Goal: Task Accomplishment & Management: Complete application form

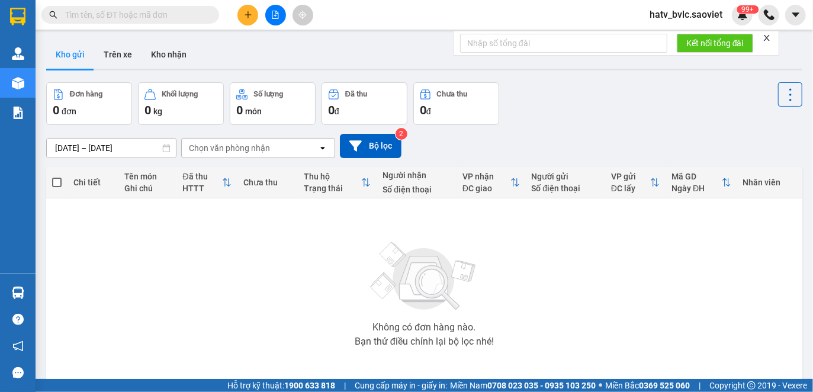
click at [141, 24] on div "Kết quả tìm kiếm ( 2491 ) Bộ lọc Mã ĐH Trạng thái Món hàng Thu hộ Tổng cước Chư…" at bounding box center [115, 15] width 231 height 21
click at [140, 12] on input "text" at bounding box center [135, 14] width 140 height 13
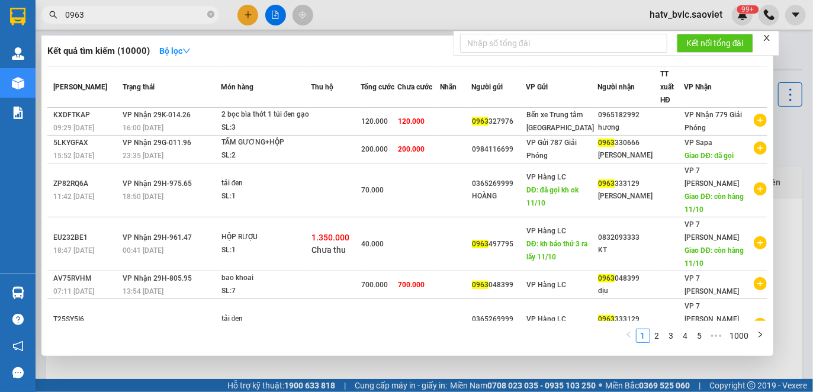
click at [144, 10] on input "0963" at bounding box center [135, 14] width 140 height 13
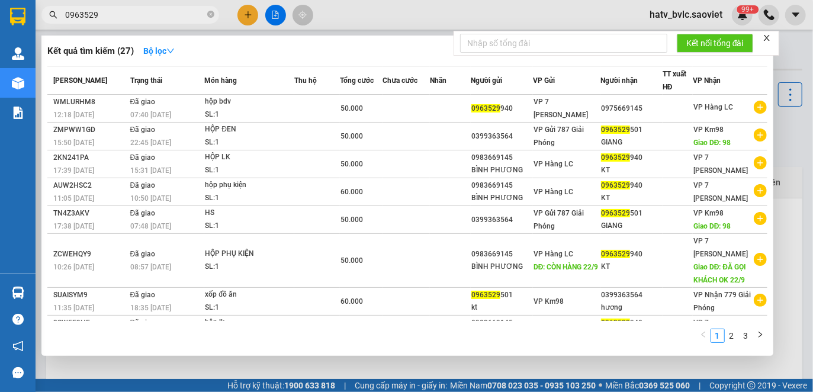
type input "0963529"
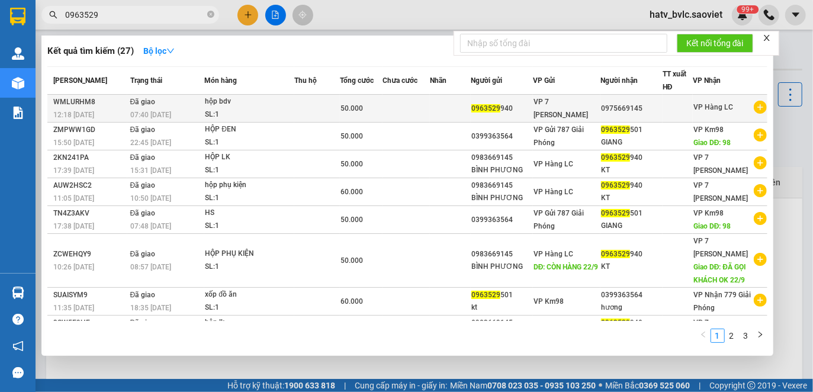
click at [416, 106] on td at bounding box center [406, 109] width 48 height 28
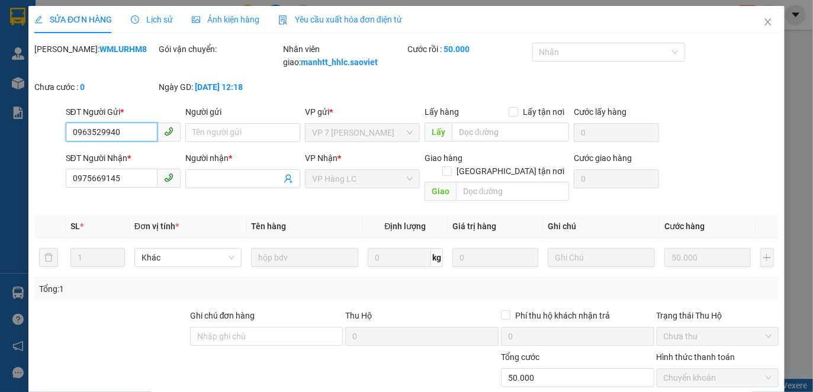
type input "0963529940"
type input "0975669145"
type input "0"
type input "50.000"
click at [334, 21] on span "Yêu cầu xuất hóa đơn điện tử" at bounding box center [340, 19] width 124 height 9
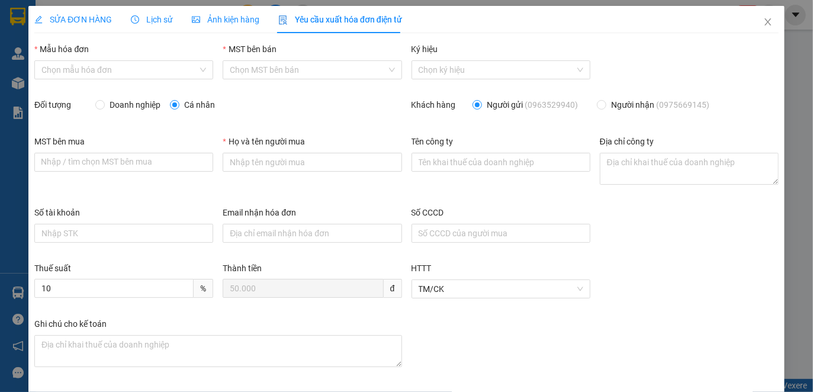
click at [156, 12] on div "Lịch sử" at bounding box center [152, 19] width 42 height 27
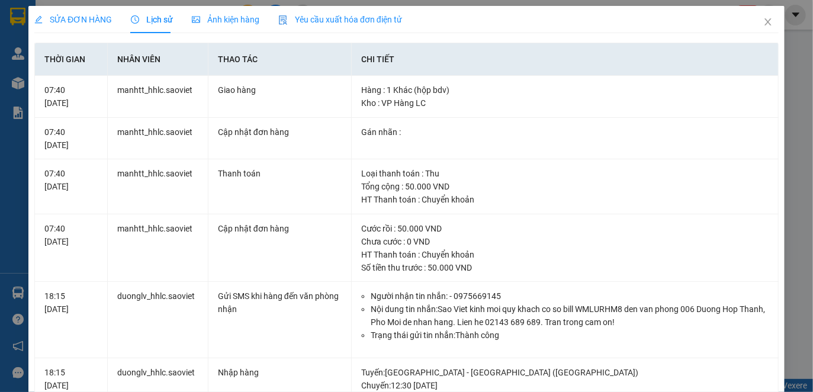
click at [389, 18] on span "Yêu cầu xuất hóa đơn điện tử" at bounding box center [340, 19] width 124 height 9
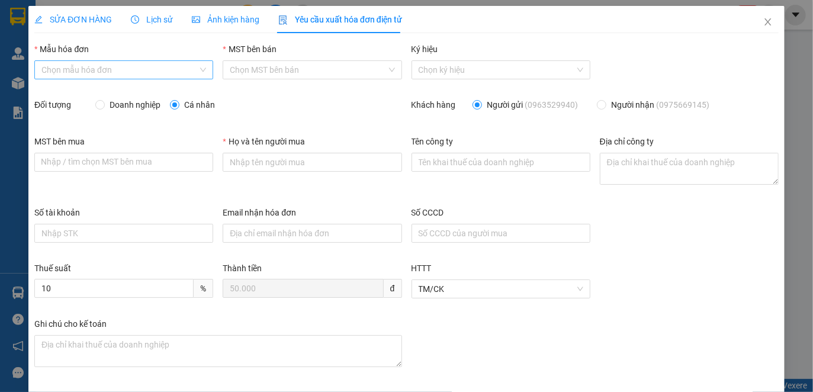
click at [145, 64] on input "Mẫu hóa đơn" at bounding box center [119, 70] width 156 height 18
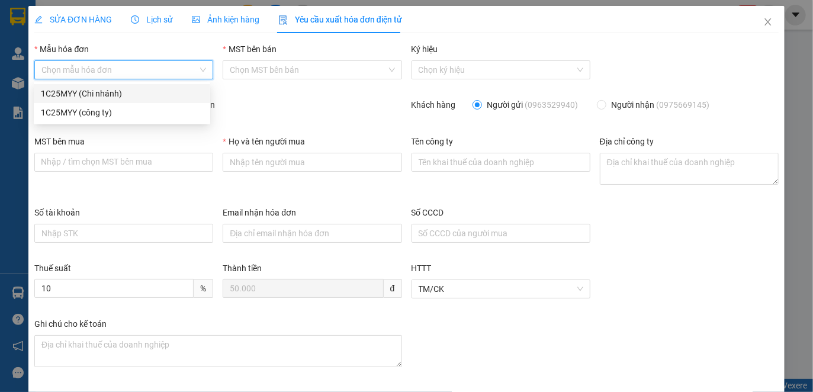
click at [106, 95] on div "1C25MYY (Chi nhánh)" at bounding box center [122, 93] width 162 height 13
type input "8"
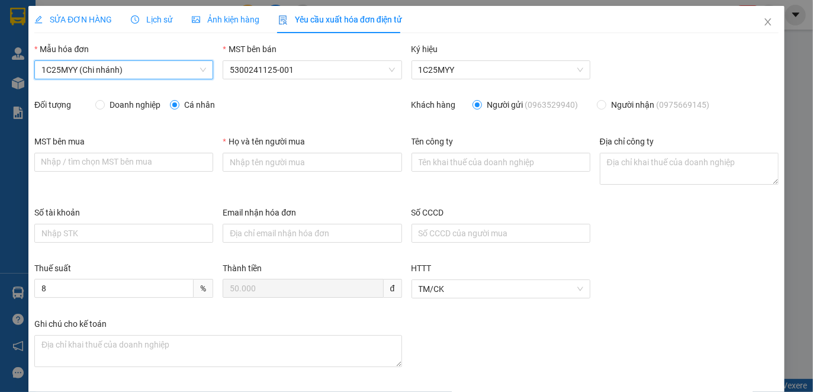
click at [121, 108] on span "Doanh nghiệp" at bounding box center [135, 104] width 60 height 13
click at [104, 108] on input "Doanh nghiệp" at bounding box center [99, 104] width 8 height 8
radio input "true"
radio input "false"
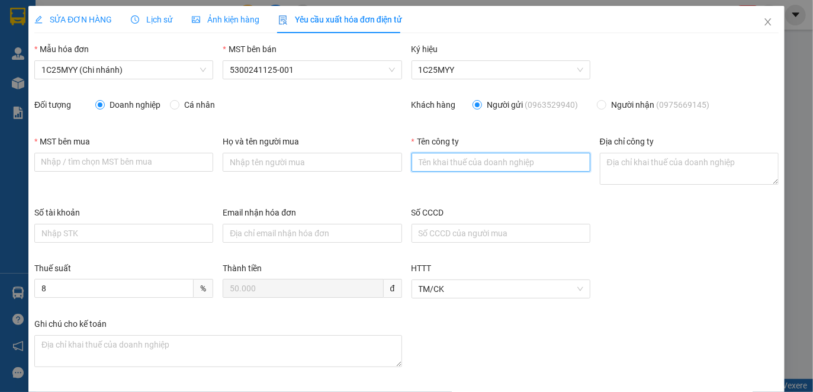
click at [468, 162] on input "Tên công ty" at bounding box center [500, 162] width 179 height 19
paste input "CÔNG TY TNHH THƯƠNG MẠI VÀ CÔNG NGHỆ BÌNH PHƯƠNG"
type input "CÔNG TY TNHH THƯƠNG MẠI VÀ CÔNG NGHỆ BÌNH PHƯƠNG"
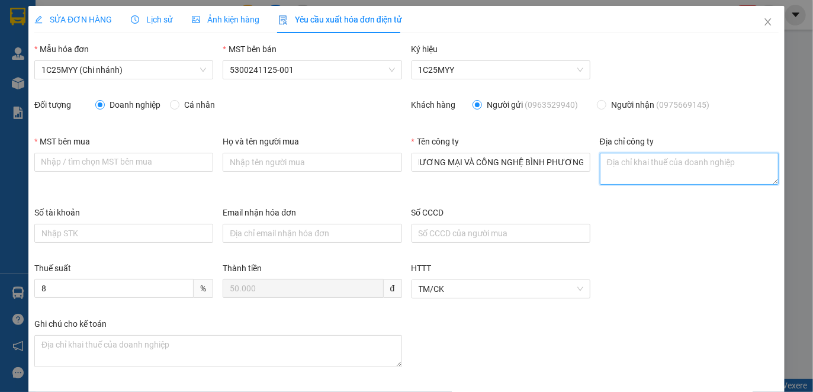
click at [616, 170] on textarea "Địa chỉ công ty" at bounding box center [689, 169] width 179 height 32
paste textarea "Số nhà 085, [GEOGRAPHIC_DATA], [GEOGRAPHIC_DATA], [GEOGRAPHIC_DATA], [GEOGRAPHI…"
type textarea "Số nhà 085, [GEOGRAPHIC_DATA], [GEOGRAPHIC_DATA], [GEOGRAPHIC_DATA], [GEOGRAPHI…"
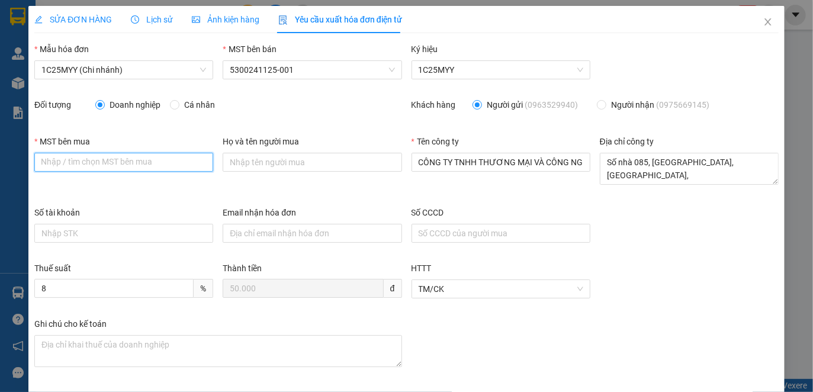
paste input "5300809270"
click at [130, 160] on input "MST bên mua" at bounding box center [123, 162] width 179 height 19
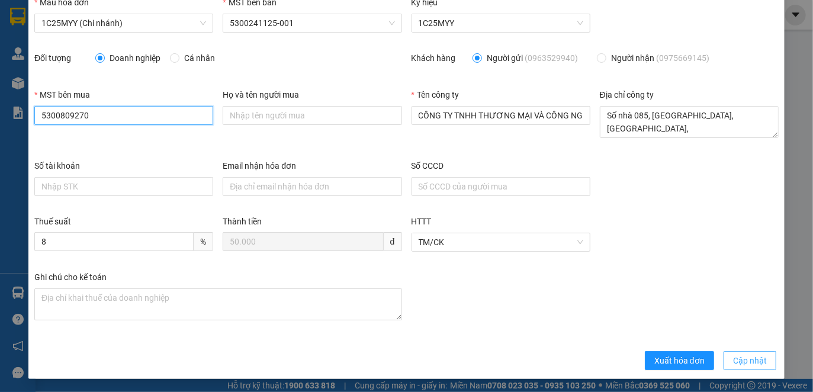
type input "5300809270"
click at [742, 358] on span "Cập nhật" at bounding box center [750, 360] width 34 height 13
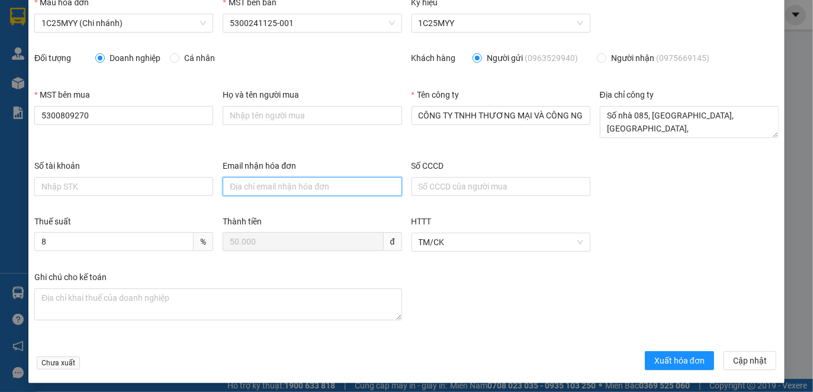
click at [336, 187] on input "Email nhận hóa đơn" at bounding box center [312, 186] width 179 height 19
paste input "[EMAIL_ADDRESS][DOMAIN_NAME]"
type input "[EMAIL_ADDRESS][DOMAIN_NAME]"
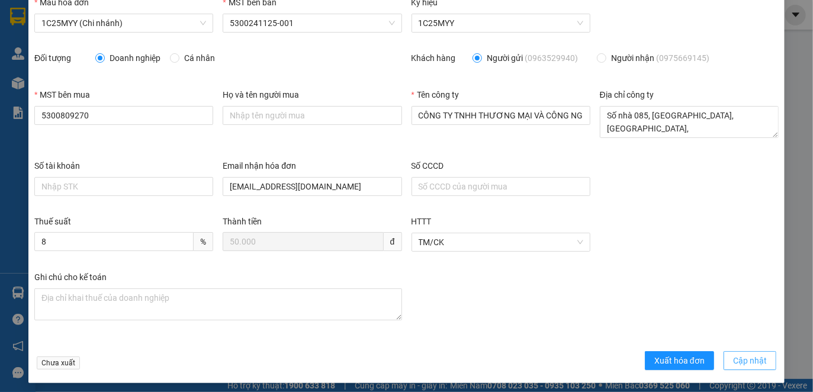
click at [741, 360] on span "Cập nhật" at bounding box center [750, 360] width 34 height 13
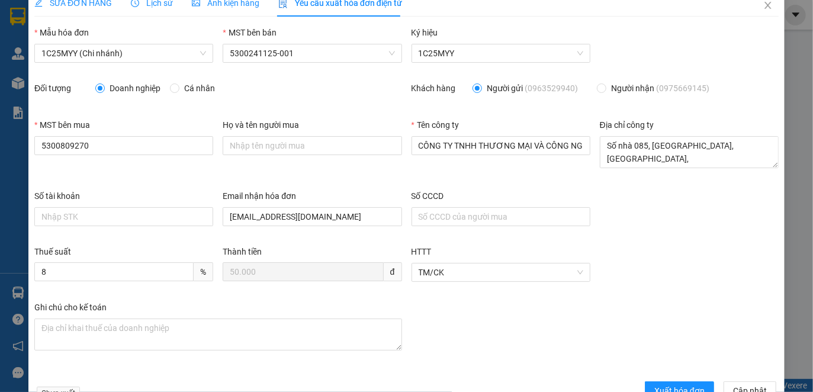
scroll to position [0, 0]
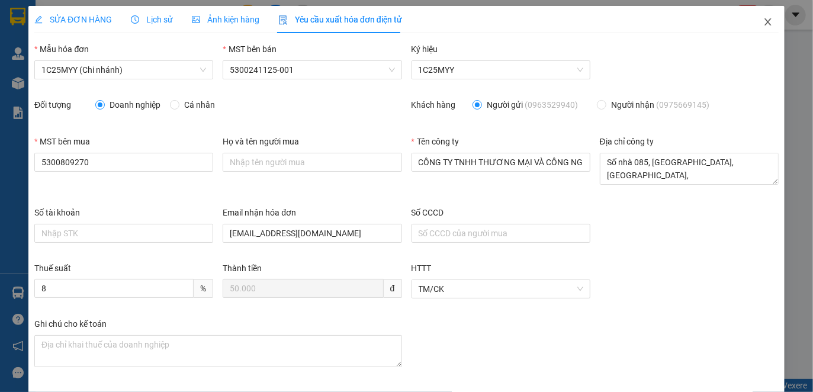
click at [763, 24] on icon "close" at bounding box center [767, 21] width 9 height 9
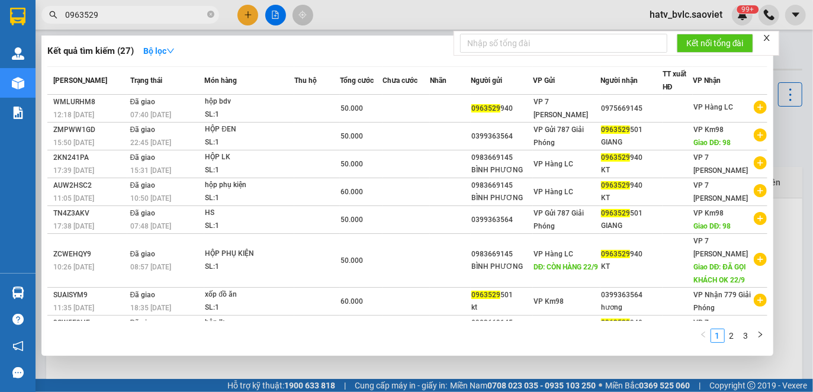
drag, startPoint x: 112, startPoint y: 15, endPoint x: 37, endPoint y: 12, distance: 75.8
click at [37, 12] on div "0963529" at bounding box center [115, 15] width 231 height 18
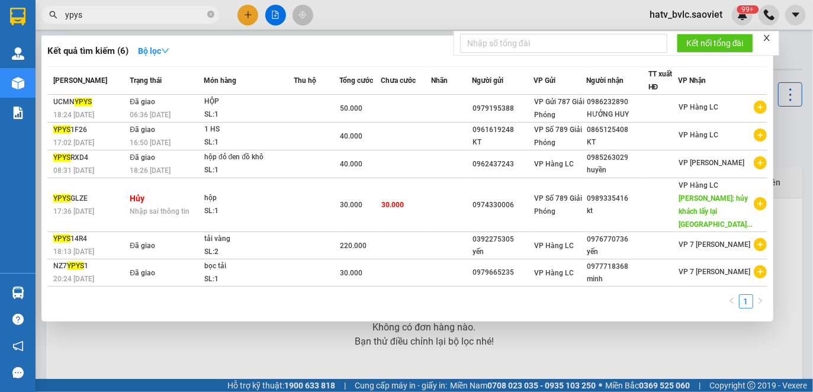
click at [139, 17] on input "ypys" at bounding box center [135, 14] width 140 height 13
click at [156, 12] on input "ypys" at bounding box center [135, 14] width 140 height 13
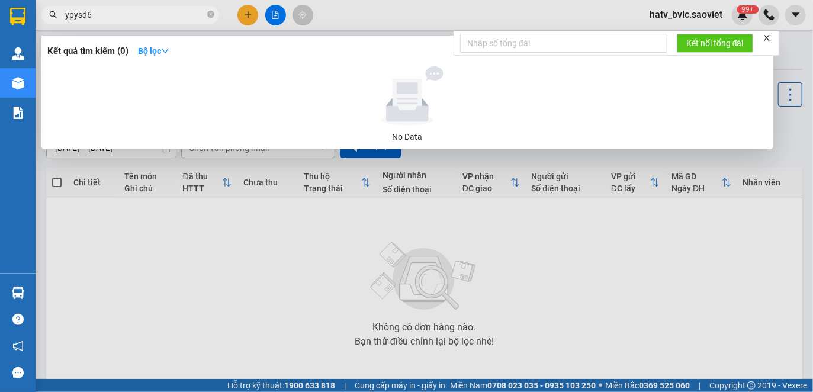
click at [71, 12] on input "ypysd6" at bounding box center [135, 14] width 140 height 13
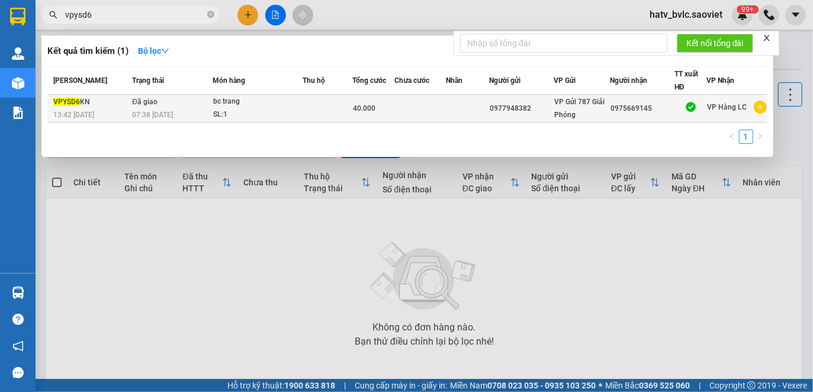
type input "vpysd6"
click at [321, 117] on td at bounding box center [327, 109] width 50 height 28
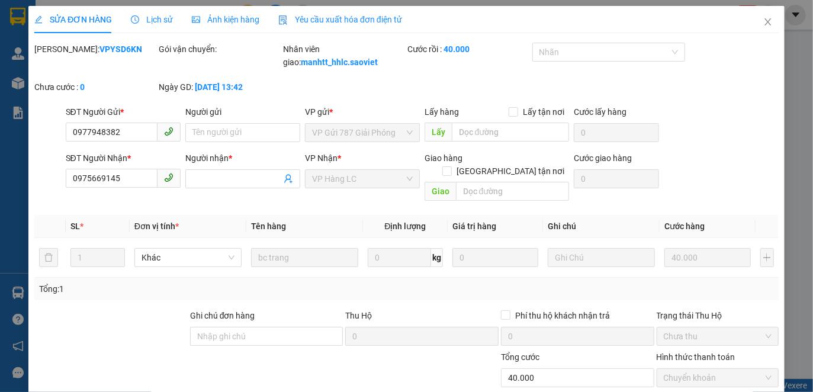
type input "0977948382"
type input "0975669145"
type input "0"
type input "40.000"
click at [302, 17] on span "Yêu cầu xuất hóa đơn điện tử" at bounding box center [340, 19] width 124 height 9
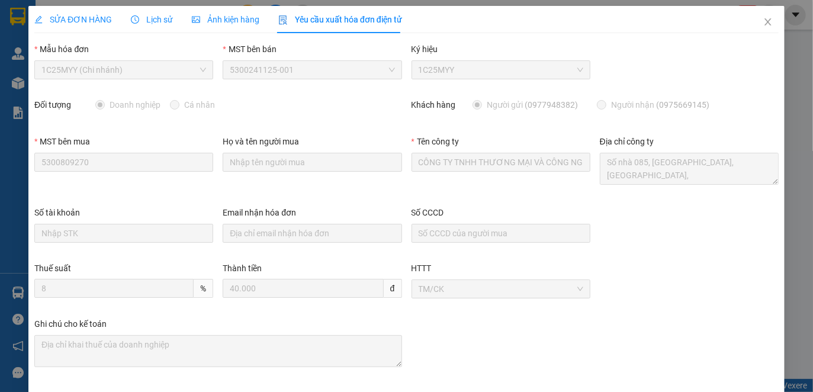
click at [166, 19] on span "Lịch sử" at bounding box center [152, 19] width 42 height 9
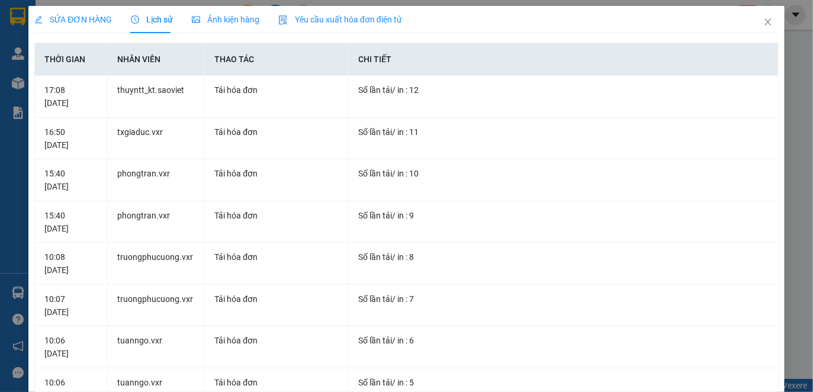
click at [314, 22] on span "Yêu cầu xuất hóa đơn điện tử" at bounding box center [340, 19] width 124 height 9
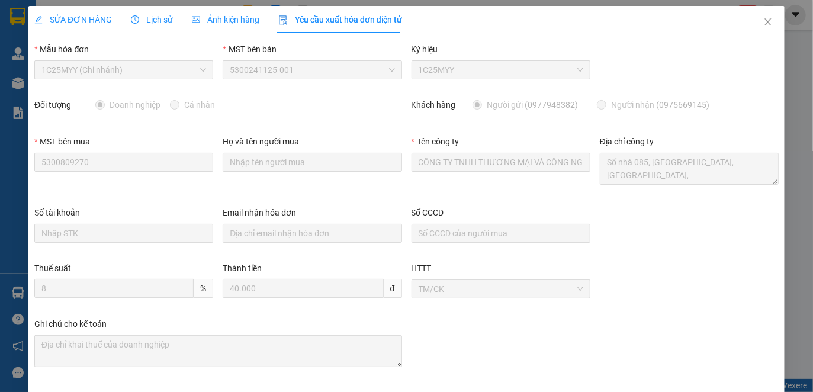
click at [76, 61] on span "1C25MYY (Chi nhánh)" at bounding box center [123, 70] width 165 height 18
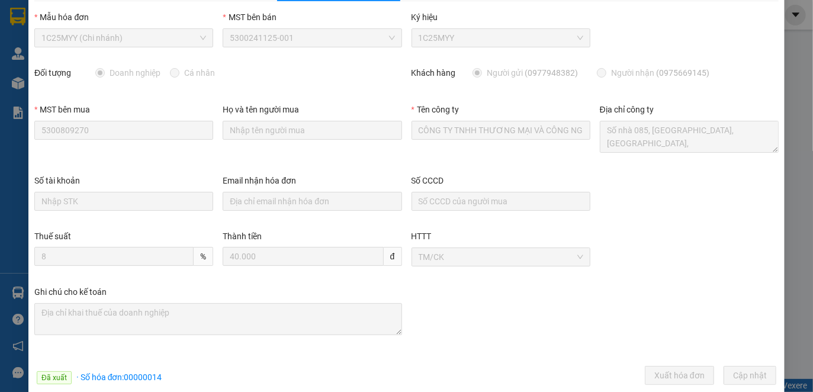
scroll to position [50, 0]
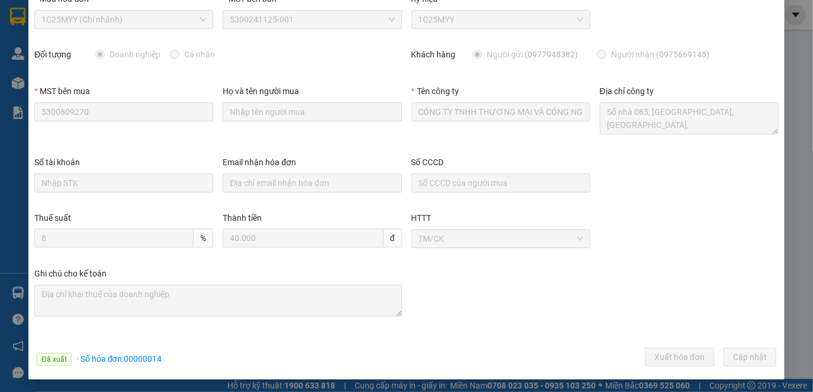
click at [140, 362] on span "· Số hóa đơn: 00000014" at bounding box center [119, 358] width 86 height 9
drag, startPoint x: 168, startPoint y: 355, endPoint x: 125, endPoint y: 353, distance: 42.7
click at [125, 353] on div "Đã xuất · Số hóa đơn: 00000014 Xuất hóa đơn Cập [GEOGRAPHIC_DATA]" at bounding box center [406, 358] width 749 height 23
copy span "00000014"
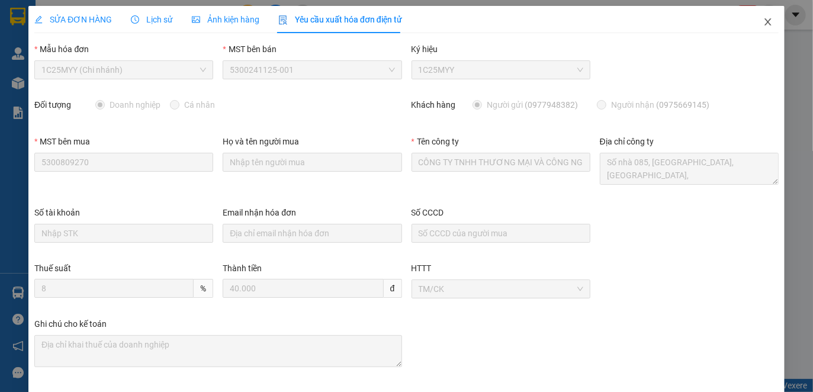
click at [763, 20] on icon "close" at bounding box center [767, 21] width 9 height 9
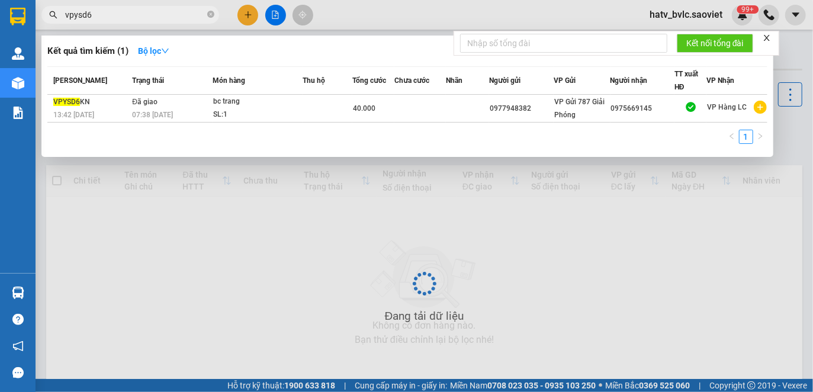
drag, startPoint x: 101, startPoint y: 18, endPoint x: 46, endPoint y: 17, distance: 55.1
click at [46, 18] on span "vpysd6" at bounding box center [130, 15] width 178 height 18
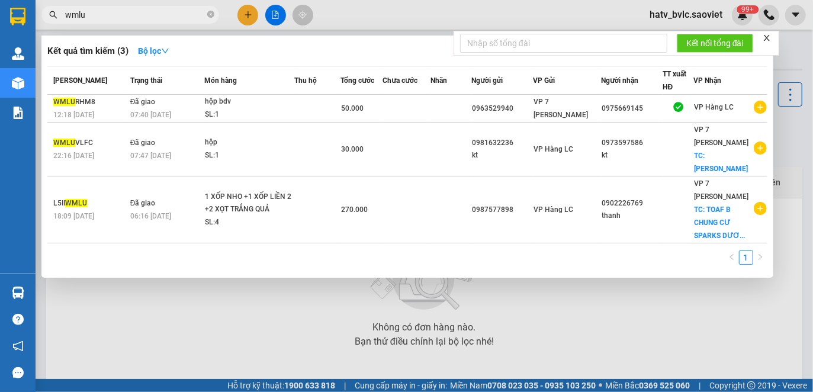
type input "wmlu"
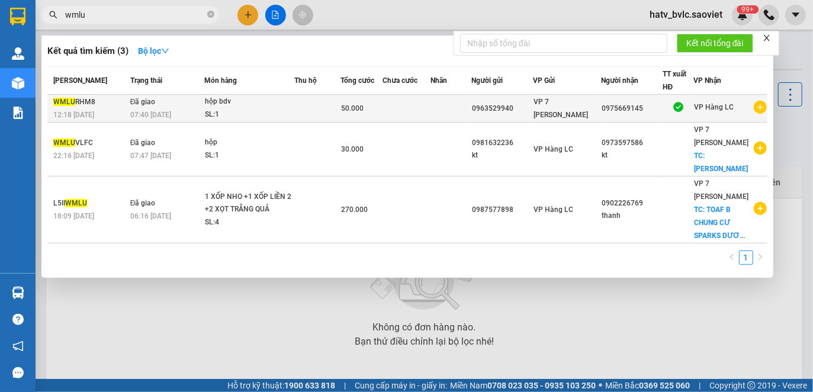
click at [316, 107] on td at bounding box center [317, 109] width 46 height 28
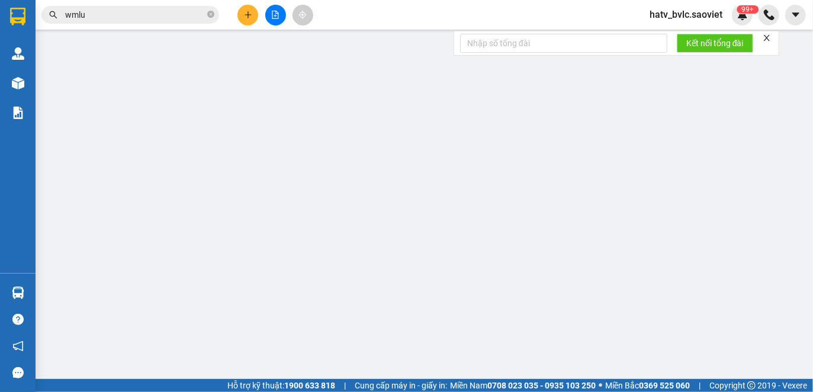
type input "0963529940"
type input "0975669145"
type input "0"
type input "50.000"
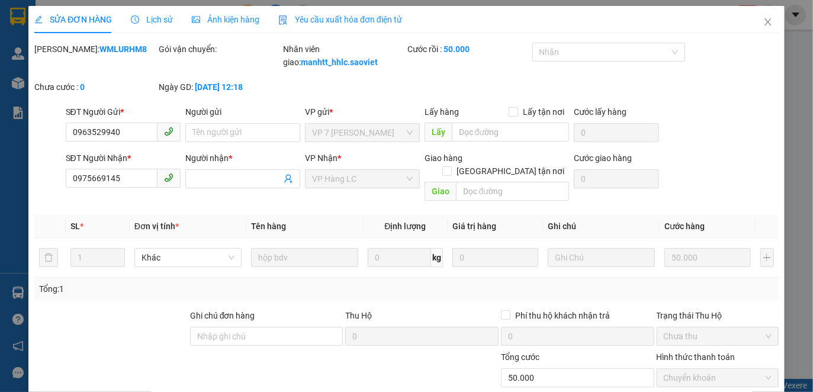
checkbox input "true"
click at [310, 20] on span "Yêu cầu xuất hóa đơn điện tử" at bounding box center [340, 19] width 124 height 9
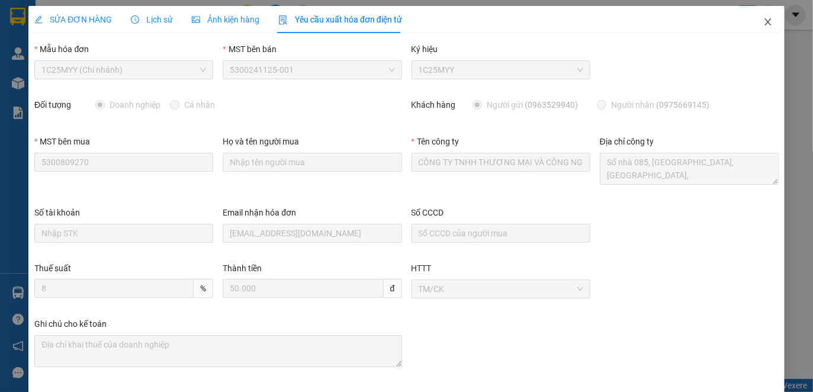
click at [763, 21] on icon "close" at bounding box center [767, 21] width 9 height 9
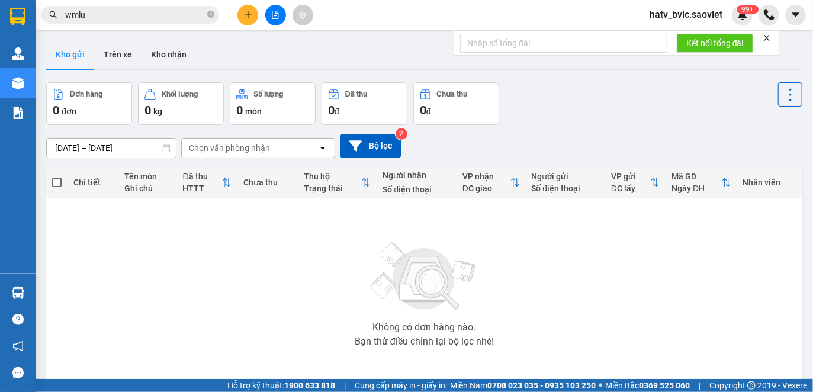
click at [105, 12] on input "wmlu" at bounding box center [135, 14] width 140 height 13
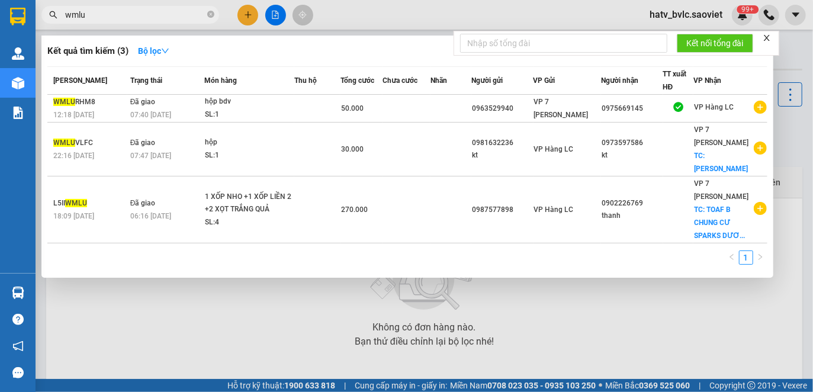
paste input "0963529940"
type input "wmlu0963529940"
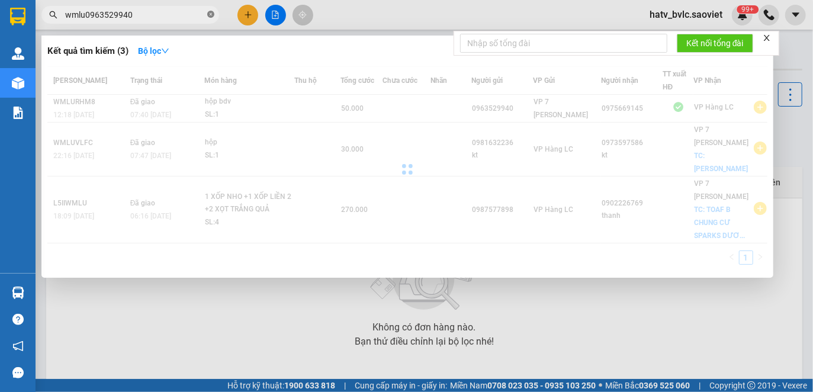
click at [213, 18] on span at bounding box center [210, 14] width 7 height 11
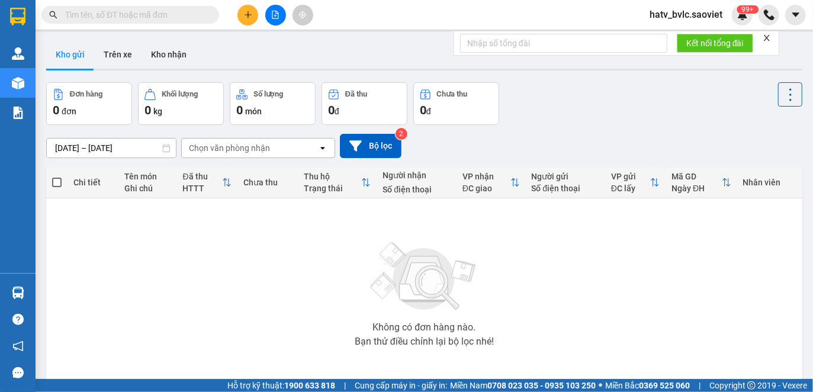
paste input "0963529940"
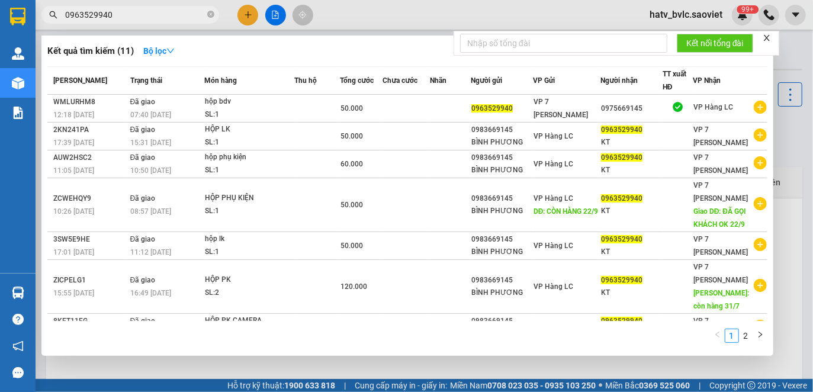
type input "0963529940"
click at [211, 14] on icon "close-circle" at bounding box center [210, 14] width 7 height 7
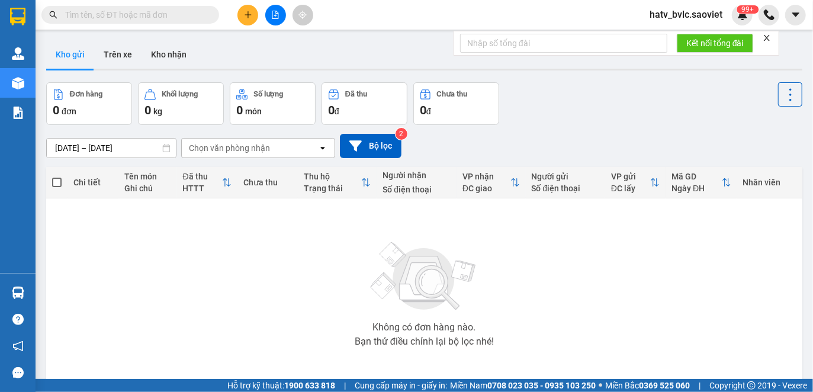
paste input "0975669145"
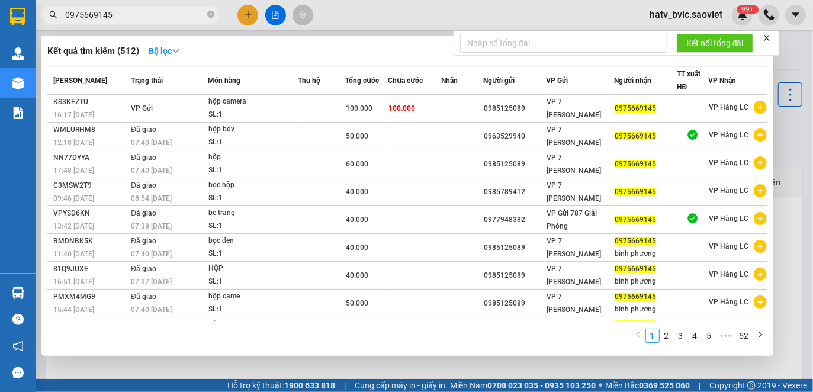
type input "0975669145"
click at [209, 11] on icon "close-circle" at bounding box center [210, 14] width 7 height 7
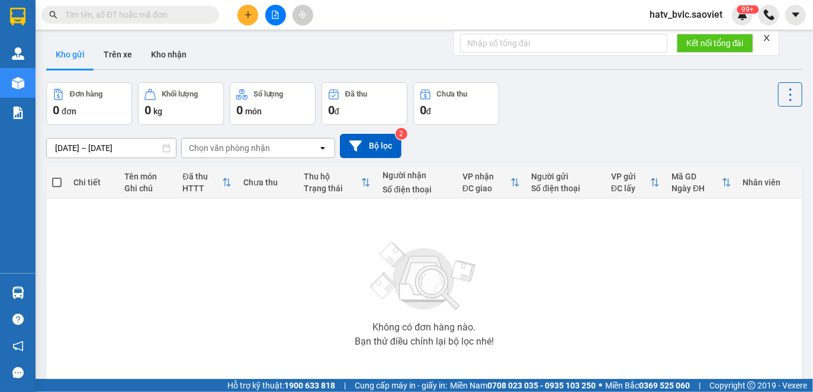
paste input "0983669145"
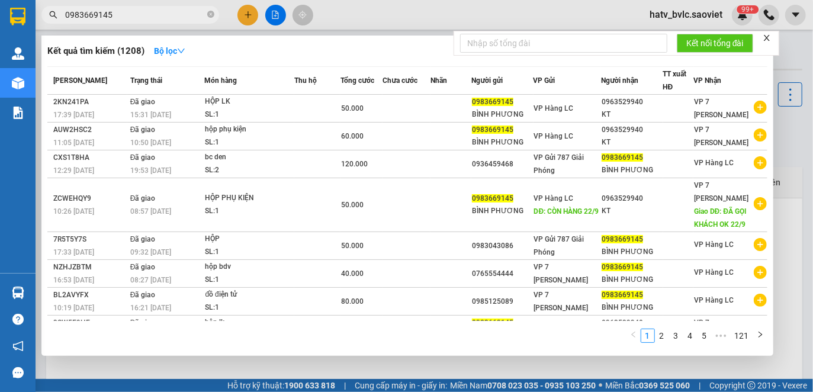
drag, startPoint x: 134, startPoint y: 14, endPoint x: 24, endPoint y: 14, distance: 110.1
click at [24, 14] on section "Kết quả tìm kiếm ( 1208 ) Bộ lọc Mã ĐH Trạng thái Món hàng Thu hộ Tổng cước Chư…" at bounding box center [406, 196] width 813 height 392
paste input "75"
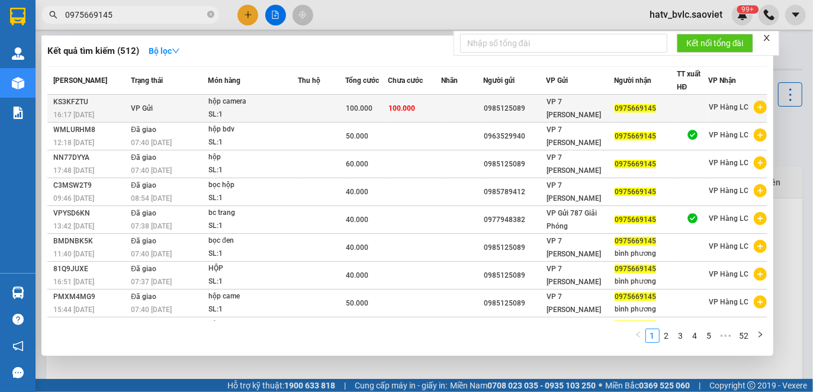
type input "0975669145"
click at [436, 112] on td "100.000" at bounding box center [414, 109] width 53 height 28
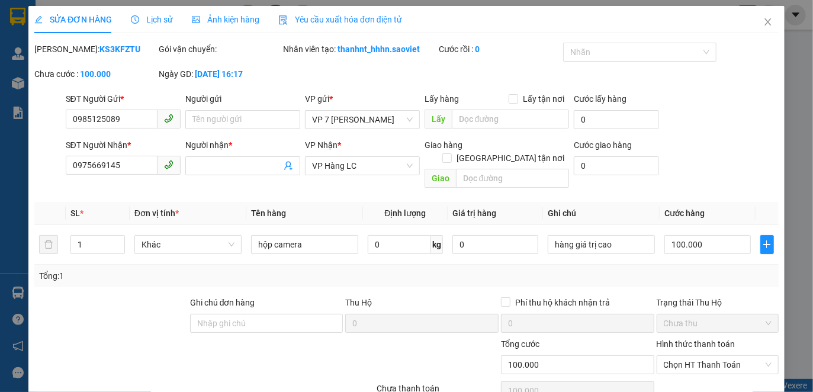
type input "0985125089"
type input "0975669145"
type input "0"
type input "100.000"
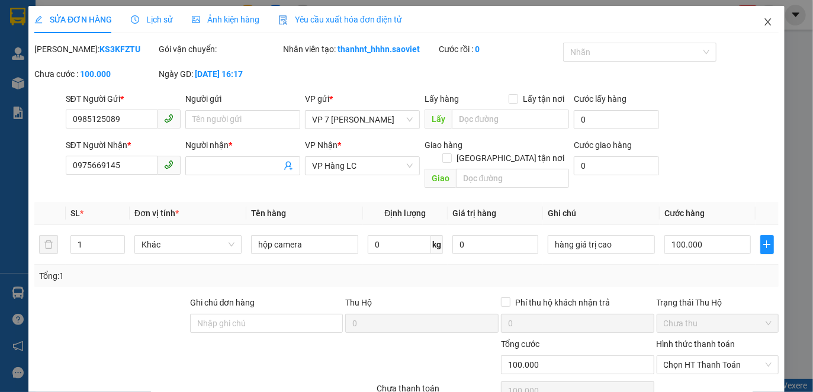
click at [763, 25] on icon "close" at bounding box center [767, 21] width 9 height 9
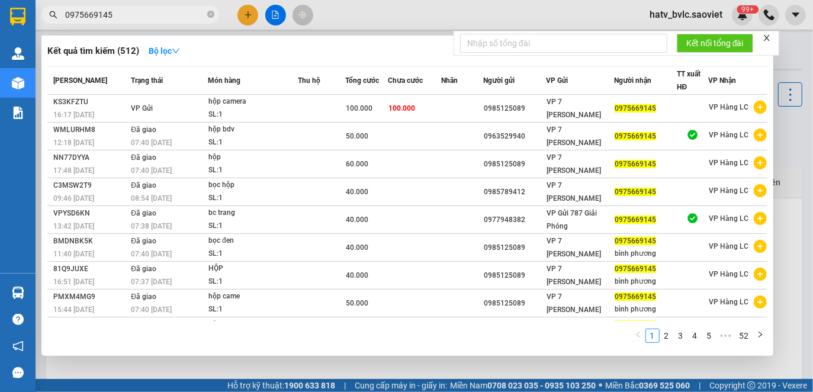
drag, startPoint x: 118, startPoint y: 15, endPoint x: 54, endPoint y: 13, distance: 64.0
click at [54, 13] on div "0975669145" at bounding box center [115, 15] width 231 height 18
paste input "85125089"
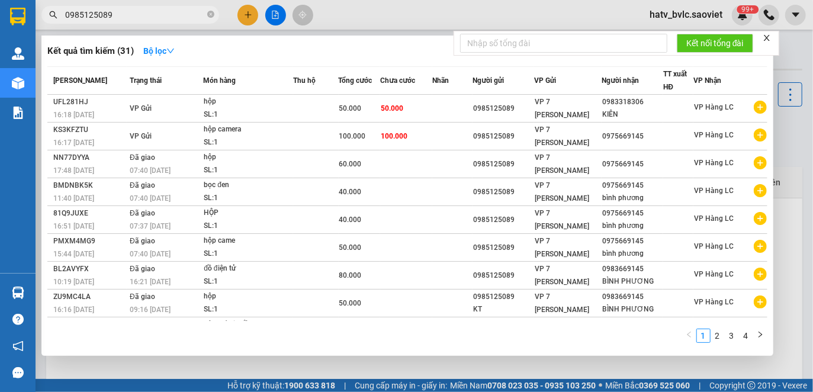
type input "0985125089"
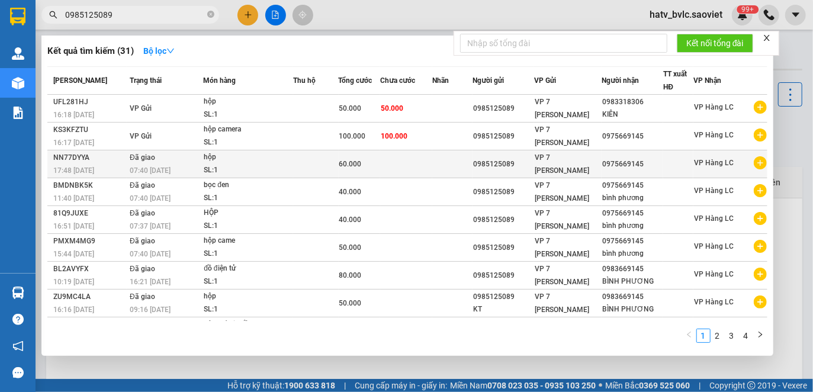
click at [391, 161] on td at bounding box center [405, 164] width 51 height 28
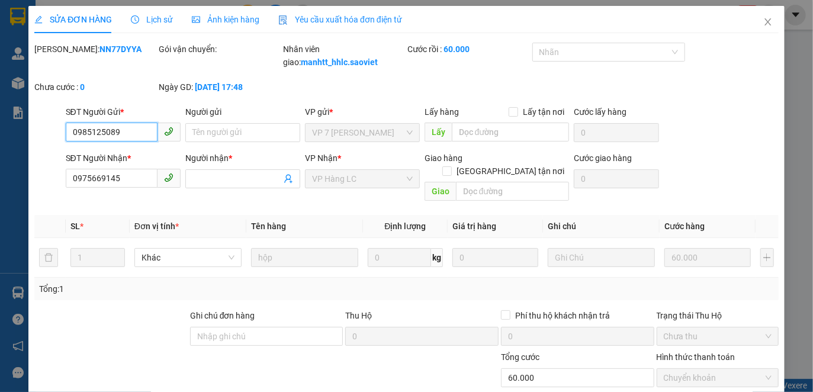
type input "0985125089"
type input "0975669145"
type input "0"
type input "60.000"
click at [323, 18] on span "Yêu cầu xuất hóa đơn điện tử" at bounding box center [340, 19] width 124 height 9
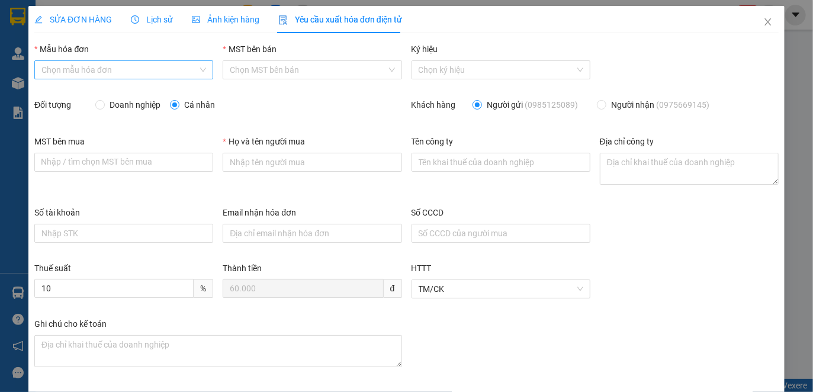
click at [176, 69] on input "Mẫu hóa đơn" at bounding box center [119, 70] width 156 height 18
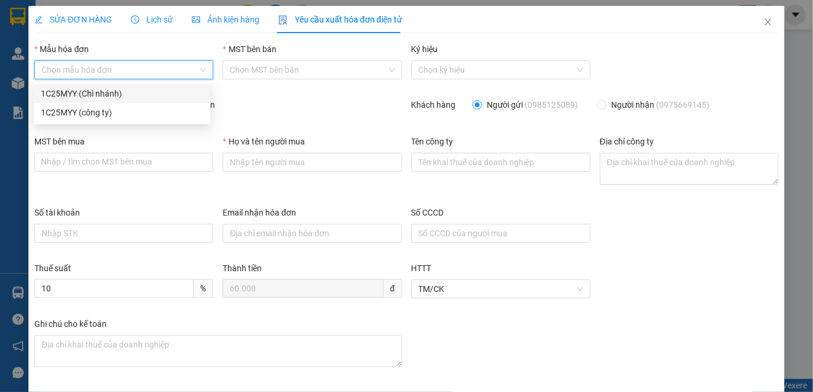
click at [162, 18] on span "Lịch sử" at bounding box center [152, 19] width 42 height 9
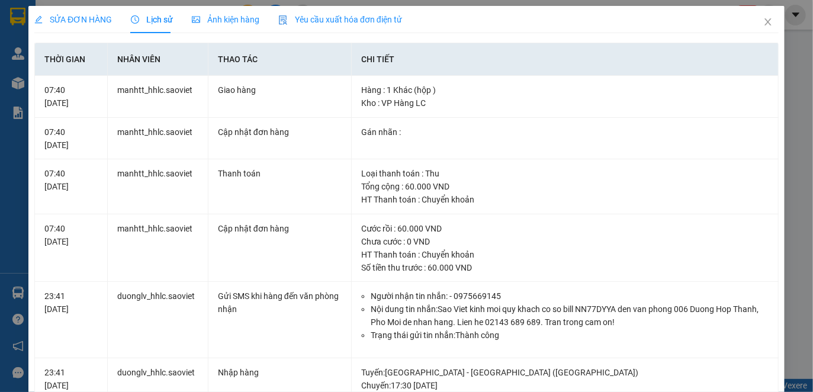
click at [314, 15] on span "Yêu cầu xuất hóa đơn điện tử" at bounding box center [340, 19] width 124 height 9
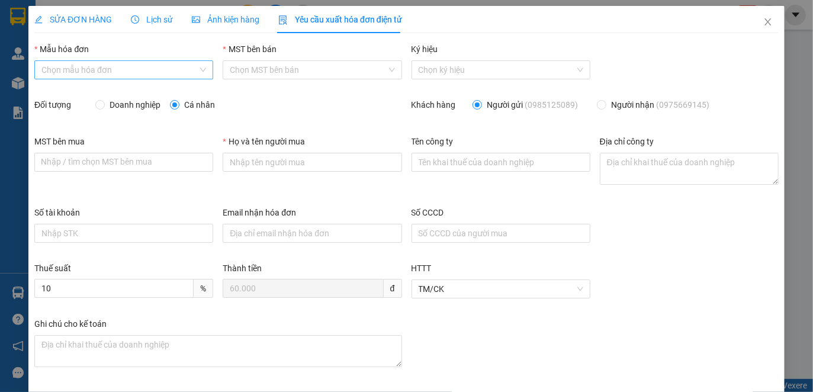
click at [160, 70] on input "Mẫu hóa đơn" at bounding box center [119, 70] width 156 height 18
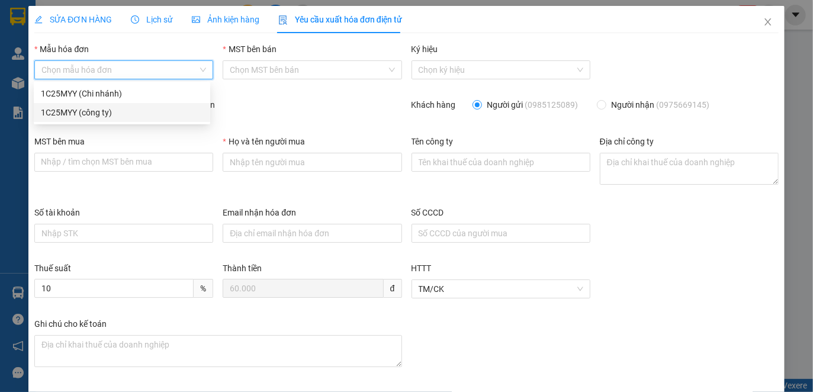
click at [108, 111] on div "1C25MYY (công ty)" at bounding box center [122, 112] width 162 height 13
type input "8"
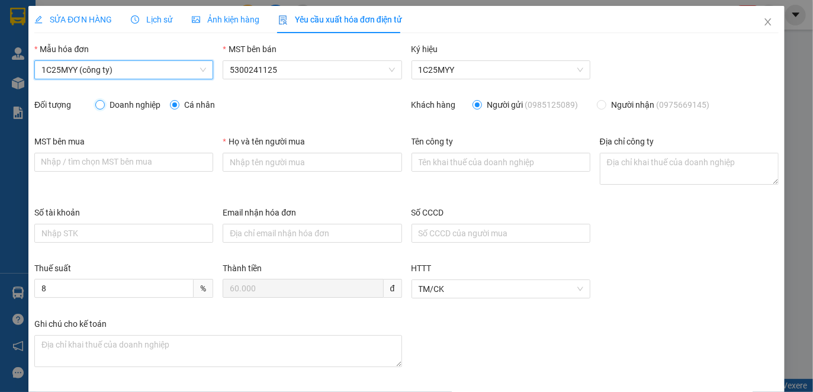
click at [96, 103] on input "Doanh nghiệp" at bounding box center [99, 104] width 8 height 8
radio input "true"
radio input "false"
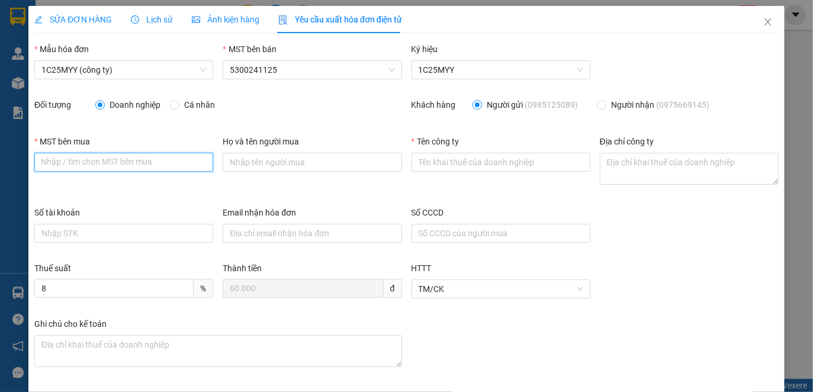
click at [105, 153] on input "MST bên mua" at bounding box center [123, 162] width 179 height 19
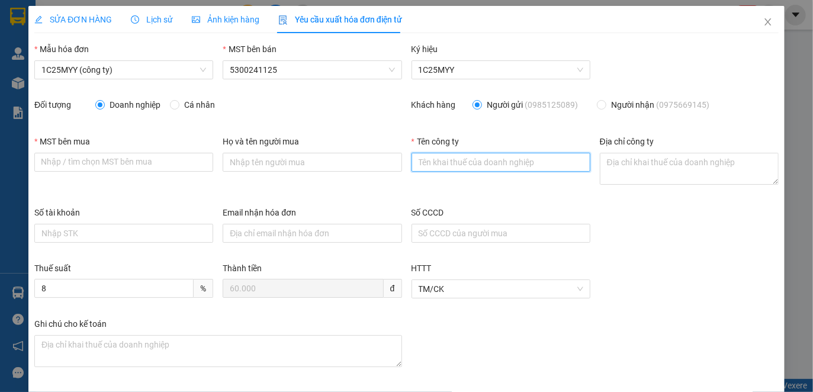
click at [478, 162] on input "Tên công ty" at bounding box center [500, 162] width 179 height 19
click at [459, 162] on input "Tên công ty" at bounding box center [500, 162] width 179 height 19
paste input "CÔNG TY TNHH THƯƠNG MẠI VÀ CÔNG NGHỆ BÌNH PHƯƠNG"
type input "CÔNG TY TNHH THƯƠNG MẠI VÀ CÔNG NGHỆ BÌNH PHƯƠNG"
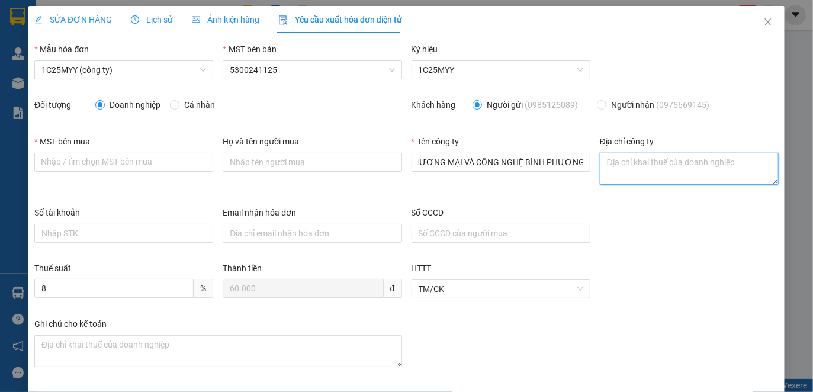
click at [656, 157] on textarea "Địa chỉ công ty" at bounding box center [689, 169] width 179 height 32
paste textarea "Số nhà 085, [GEOGRAPHIC_DATA], [GEOGRAPHIC_DATA], [GEOGRAPHIC_DATA], [GEOGRAPHI…"
type textarea "Số nhà 085, [GEOGRAPHIC_DATA], [GEOGRAPHIC_DATA], [GEOGRAPHIC_DATA], [GEOGRAPHI…"
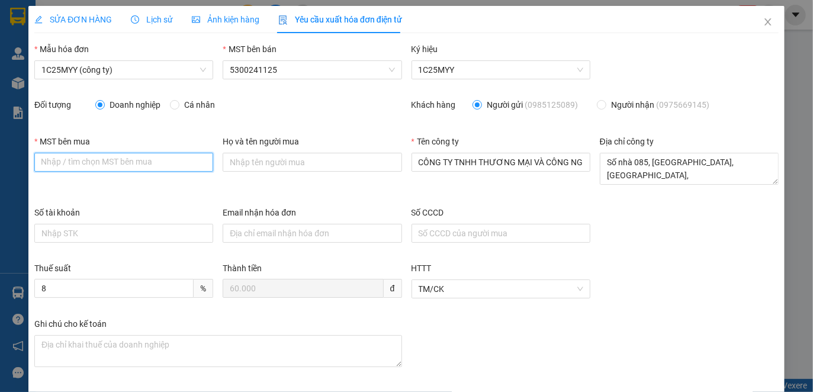
click at [67, 160] on input "MST bên mua" at bounding box center [123, 162] width 179 height 19
paste input "5300809270"
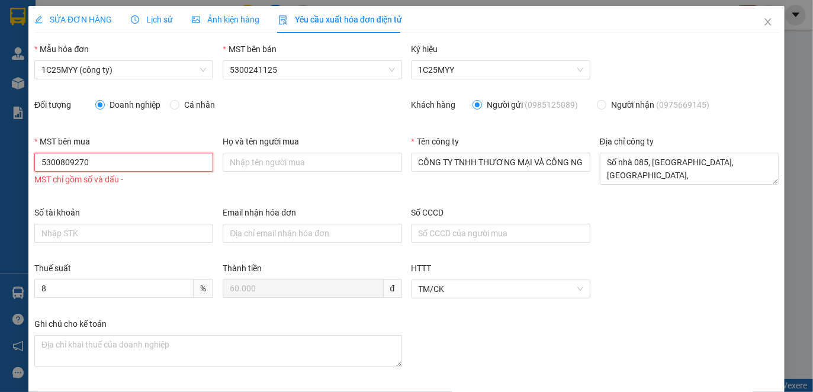
click at [62, 161] on input "5300809270" at bounding box center [123, 162] width 179 height 19
type input "5300809270"
drag, startPoint x: 623, startPoint y: 309, endPoint x: 648, endPoint y: 330, distance: 32.4
click at [624, 314] on div "Thuế suất 8 % Thành tiền 60.000 đ HTTT TM/CK" at bounding box center [407, 290] width 754 height 56
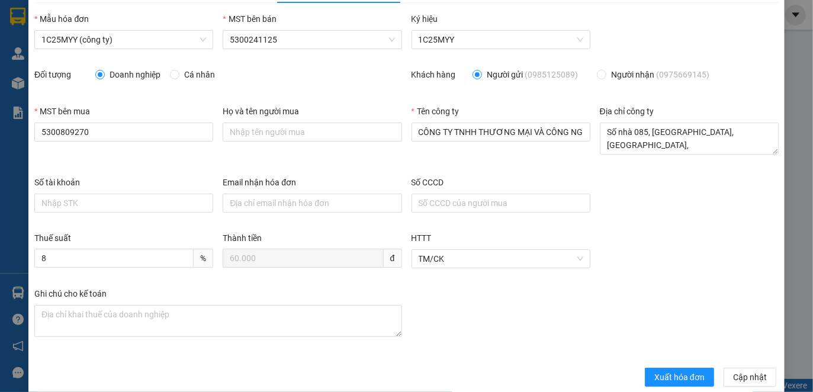
scroll to position [47, 0]
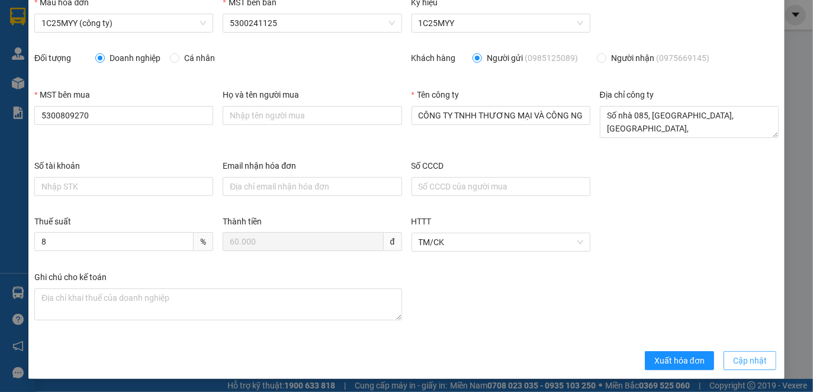
click at [733, 359] on span "Cập nhật" at bounding box center [750, 360] width 34 height 13
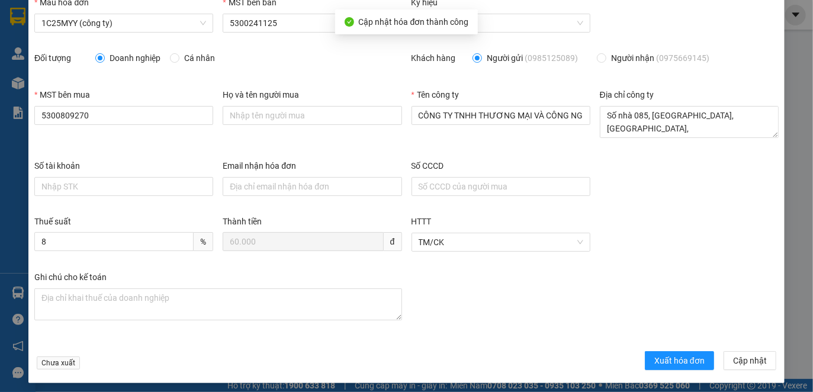
scroll to position [0, 0]
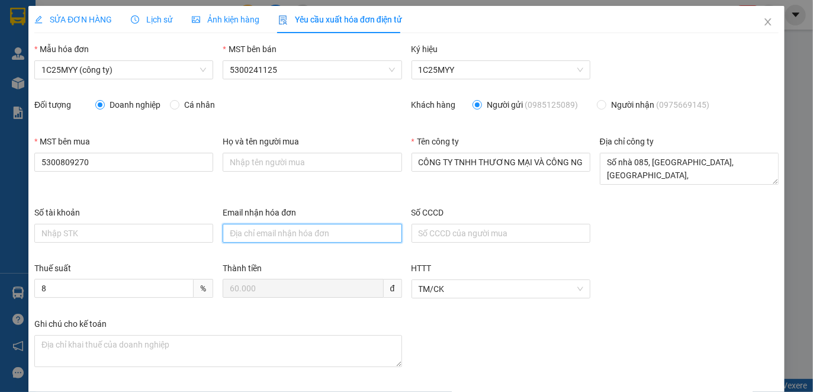
click at [327, 236] on input "Email nhận hóa đơn" at bounding box center [312, 233] width 179 height 19
paste input "[EMAIL_ADDRESS][DOMAIN_NAME]"
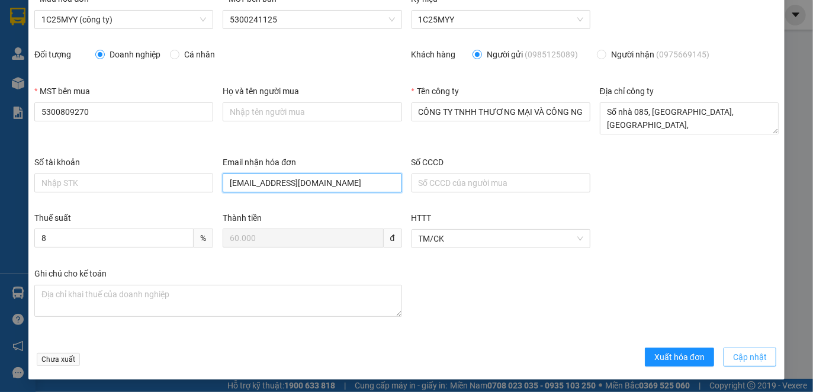
type input "[EMAIL_ADDRESS][DOMAIN_NAME]"
click at [755, 355] on span "Cập nhật" at bounding box center [750, 356] width 34 height 13
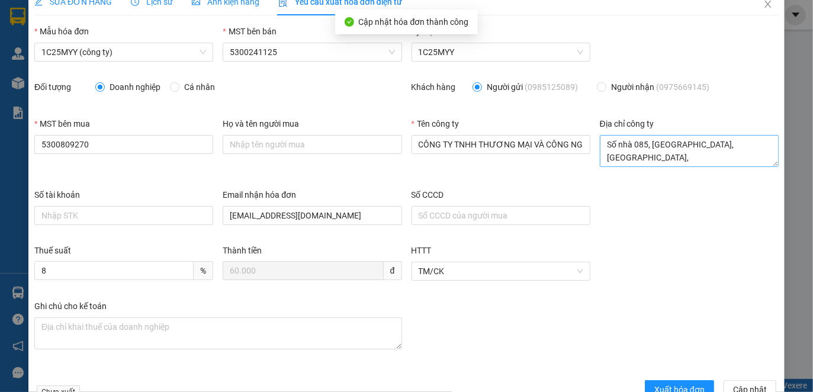
scroll to position [0, 0]
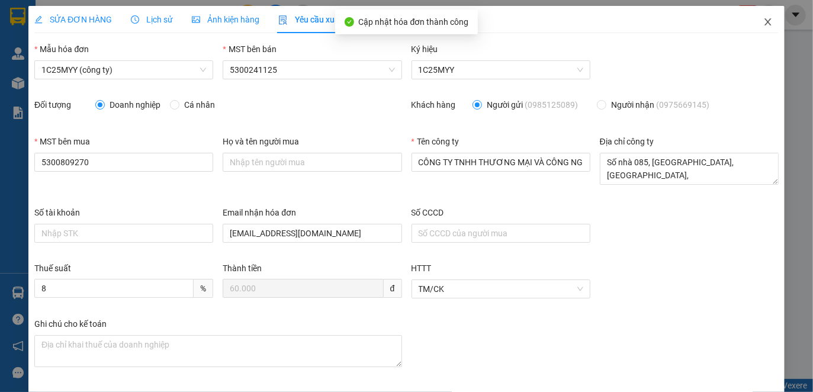
click at [763, 21] on icon "close" at bounding box center [767, 21] width 9 height 9
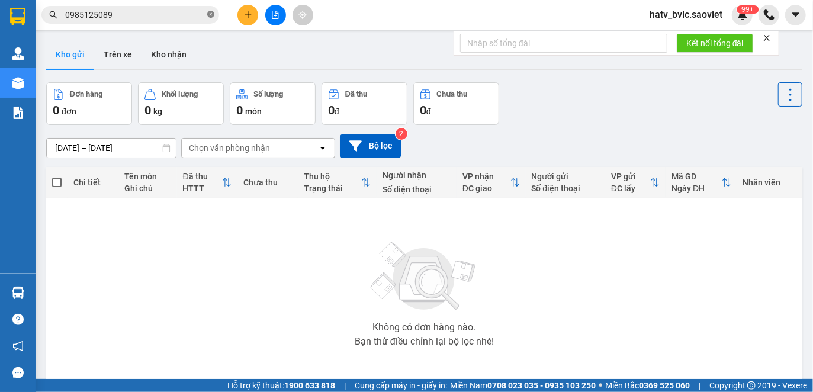
click at [211, 12] on icon "close-circle" at bounding box center [210, 14] width 7 height 7
paste input "0983669145"
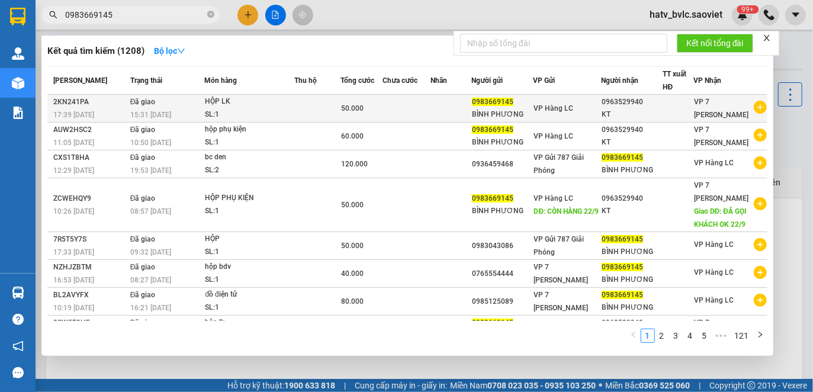
type input "0983669145"
click at [399, 107] on td at bounding box center [406, 109] width 48 height 28
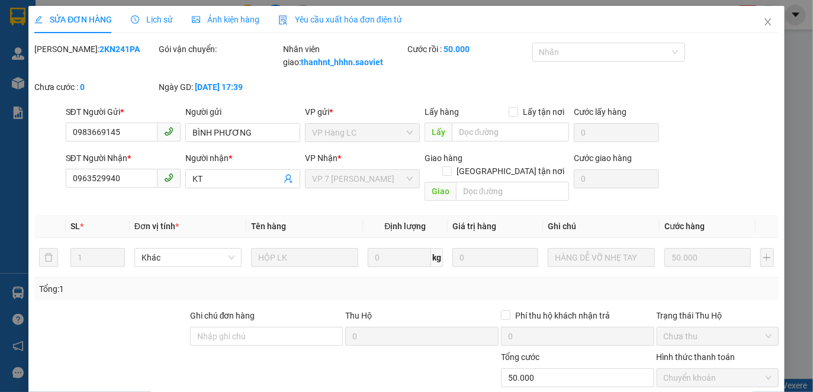
type input "0983669145"
type input "BÌNH PHƯƠNG"
type input "0963529940"
type input "KT"
type input "0"
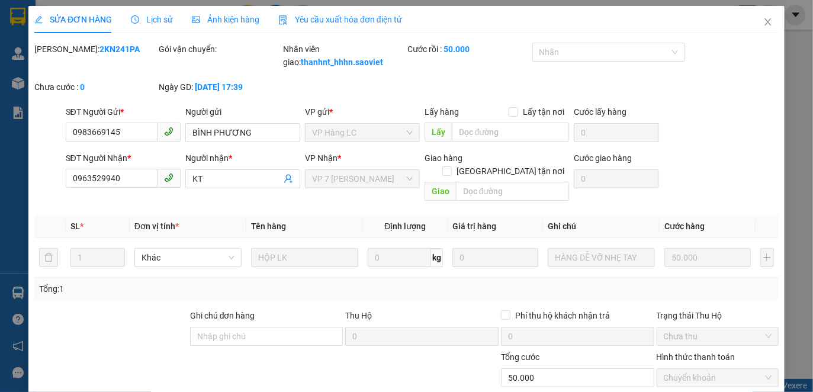
type input "50.000"
click at [324, 17] on span "Yêu cầu xuất hóa đơn điện tử" at bounding box center [340, 19] width 124 height 9
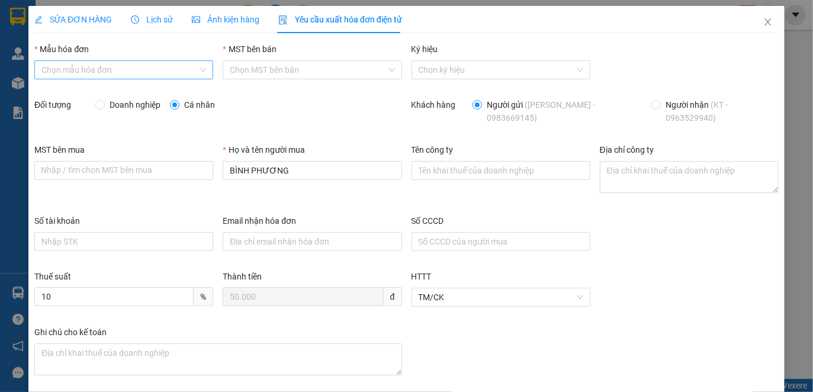
click at [167, 68] on input "Mẫu hóa đơn" at bounding box center [119, 70] width 156 height 18
click at [148, 15] on span "Lịch sử" at bounding box center [152, 19] width 42 height 9
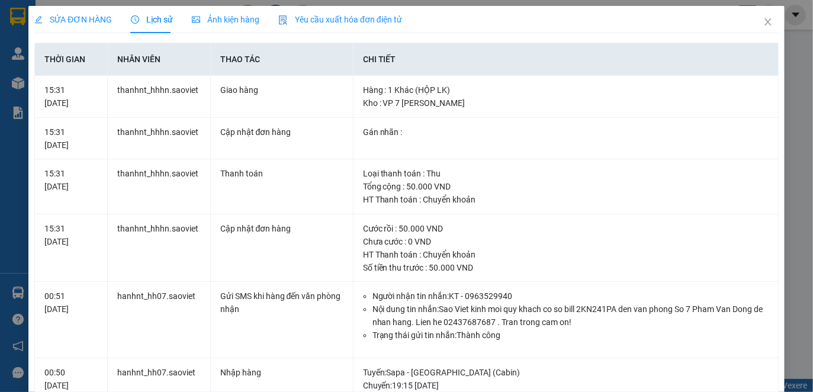
click at [342, 17] on span "Yêu cầu xuất hóa đơn điện tử" at bounding box center [340, 19] width 124 height 9
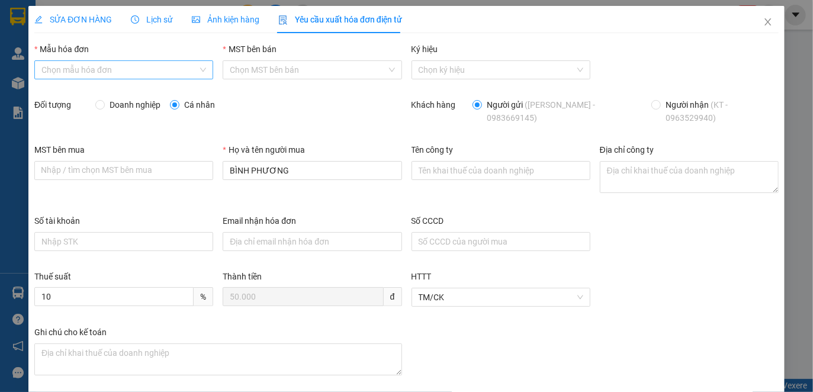
click at [141, 64] on input "Mẫu hóa đơn" at bounding box center [119, 70] width 156 height 18
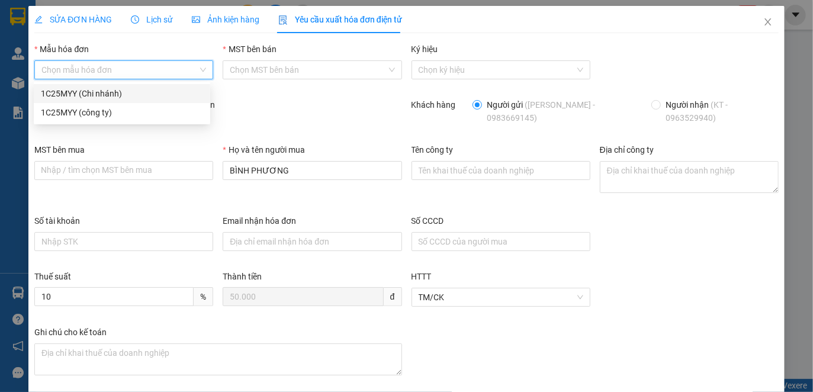
click at [140, 99] on div "1C25MYY (Chi nhánh)" at bounding box center [122, 93] width 162 height 13
type input "8"
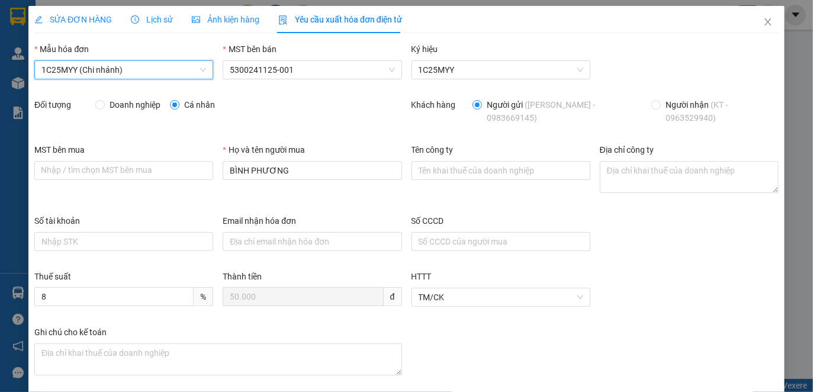
click at [135, 107] on span "Doanh nghiệp" at bounding box center [135, 104] width 60 height 13
click at [104, 107] on input "Doanh nghiệp" at bounding box center [99, 104] width 8 height 8
radio input "true"
radio input "false"
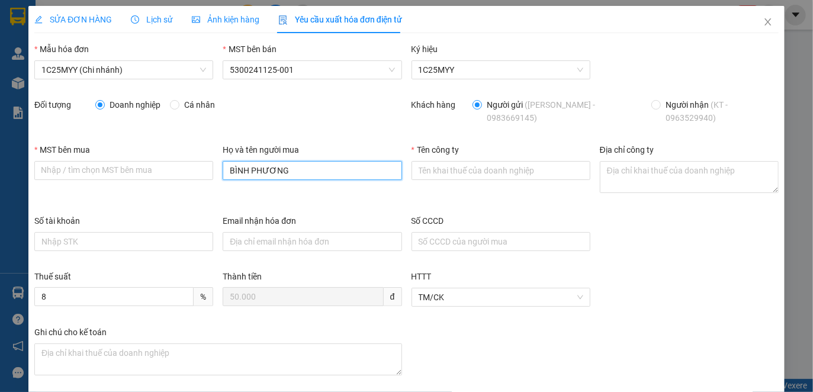
drag, startPoint x: 242, startPoint y: 170, endPoint x: 214, endPoint y: 169, distance: 27.3
click at [218, 170] on div "Họ và tên người mua BÌNH PHƯƠNG" at bounding box center [312, 178] width 188 height 71
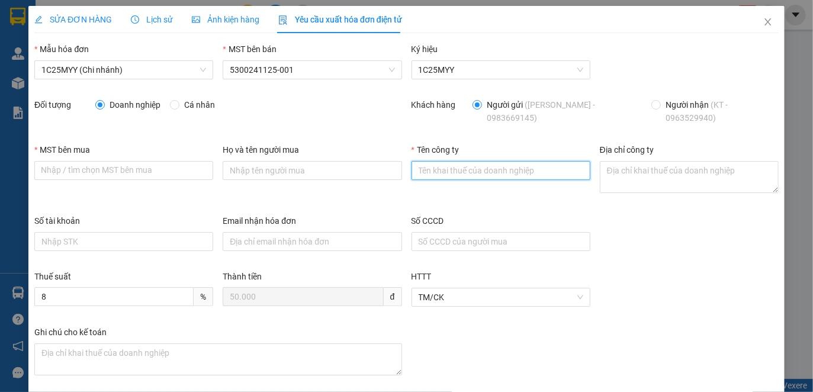
click at [463, 174] on input "Tên công ty" at bounding box center [500, 170] width 179 height 19
paste input "CÔNG TY TNHH THƯƠNG MẠI VÀ CÔNG NGHỆ BÌNH PHƯƠNG"
type input "CÔNG TY TNHH THƯƠNG MẠI VÀ CÔNG NGHỆ BÌNH PHƯƠNG"
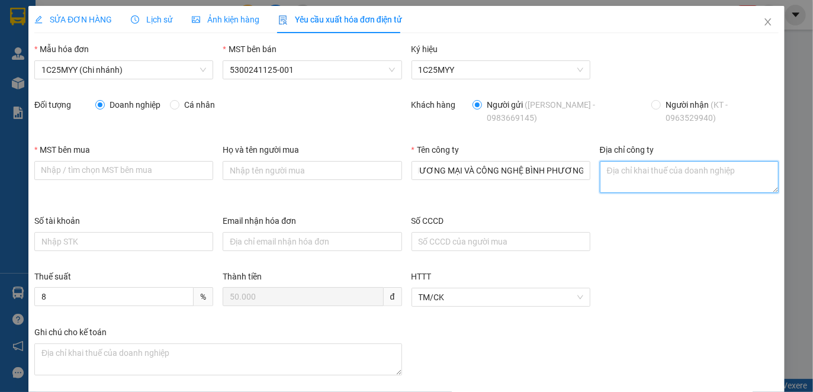
click at [640, 176] on textarea "Địa chỉ công ty" at bounding box center [689, 177] width 179 height 32
paste textarea "Số nhà 085, [GEOGRAPHIC_DATA], [GEOGRAPHIC_DATA], [GEOGRAPHIC_DATA], [GEOGRAPHI…"
type textarea "Số nhà 085, [GEOGRAPHIC_DATA], [GEOGRAPHIC_DATA], [GEOGRAPHIC_DATA], [GEOGRAPHI…"
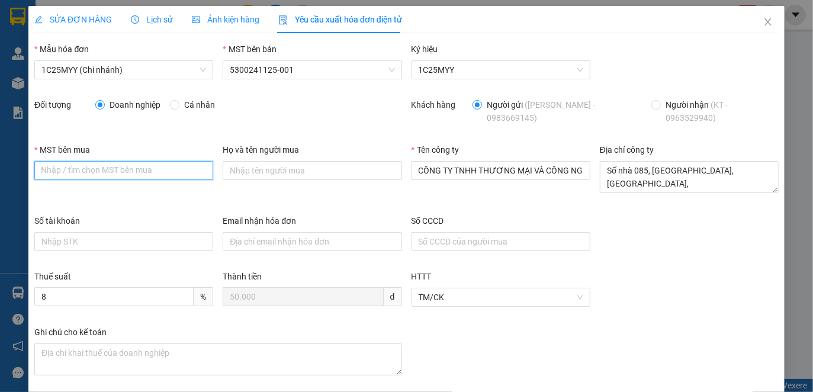
click at [150, 172] on input "MST bên mua" at bounding box center [123, 170] width 179 height 19
paste input "5300809270"
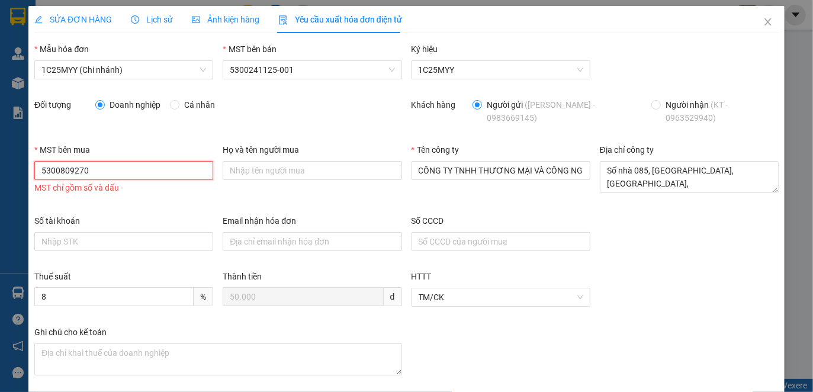
click at [63, 173] on input "5300809270" at bounding box center [123, 170] width 179 height 19
type input "5300809270"
drag, startPoint x: 678, startPoint y: 271, endPoint x: 664, endPoint y: 259, distance: 18.0
click at [680, 273] on div "Thuế suất 8 % Thành tiền 50.000 đ HTTT TM/CK" at bounding box center [407, 298] width 754 height 56
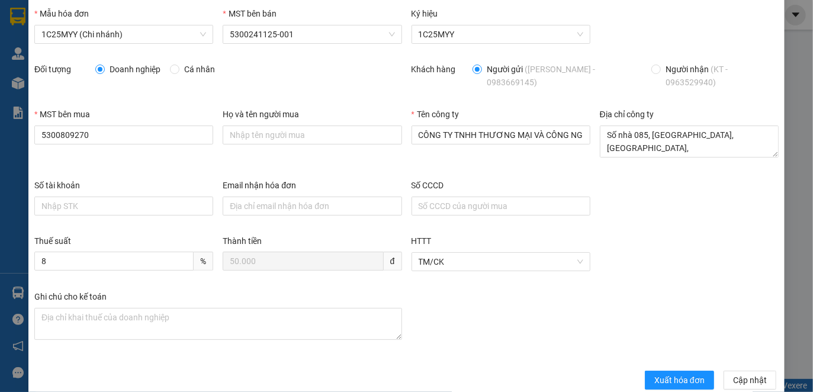
scroll to position [54, 0]
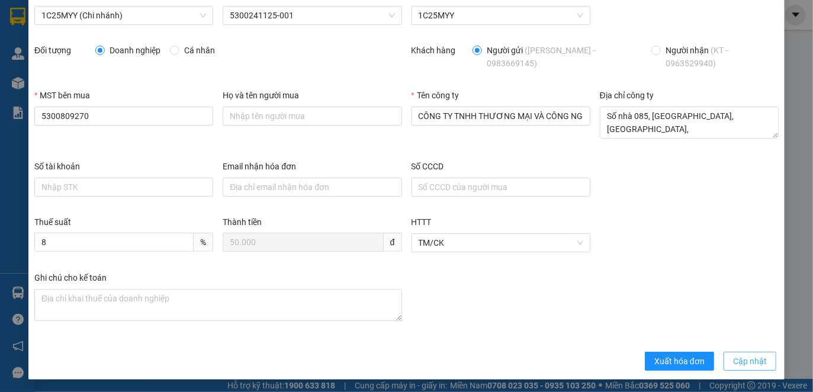
click at [738, 362] on span "Cập nhật" at bounding box center [750, 361] width 34 height 13
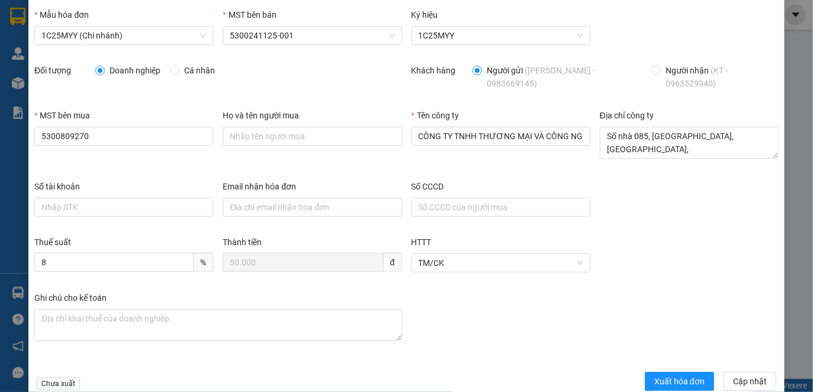
scroll to position [0, 0]
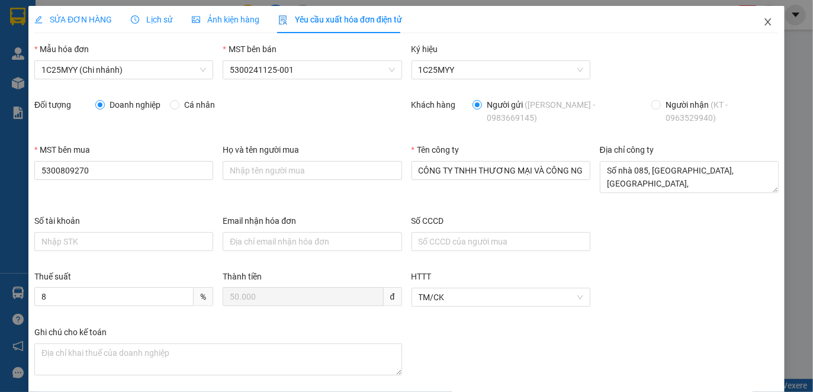
click at [763, 25] on icon "close" at bounding box center [767, 21] width 9 height 9
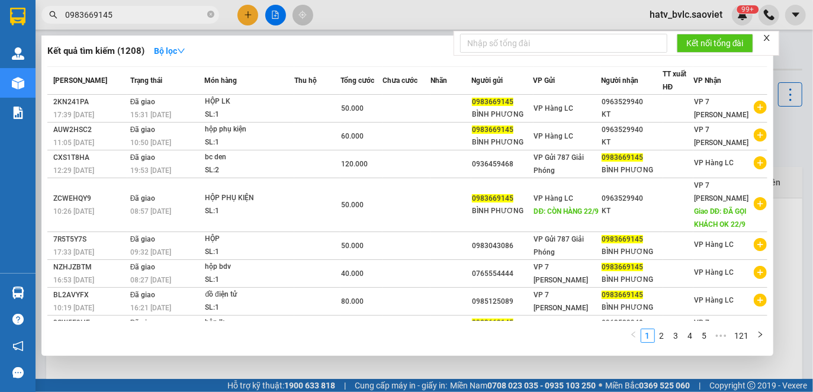
drag, startPoint x: 144, startPoint y: 16, endPoint x: 41, endPoint y: 8, distance: 103.3
click at [41, 8] on div "0983669145" at bounding box center [115, 15] width 231 height 18
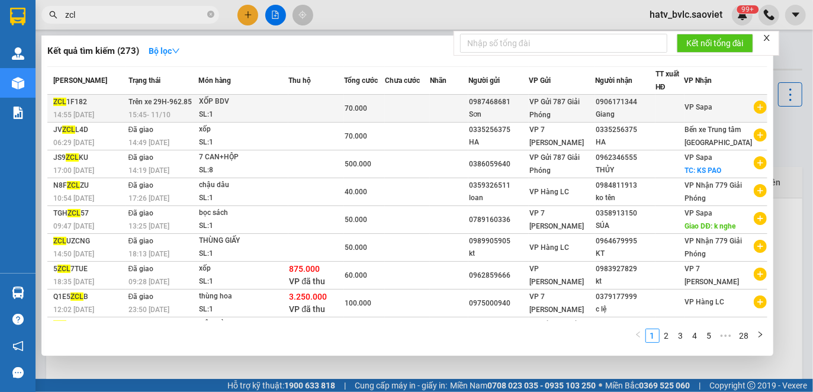
type input "zcl"
click at [259, 109] on div "SL: 1" at bounding box center [243, 114] width 89 height 13
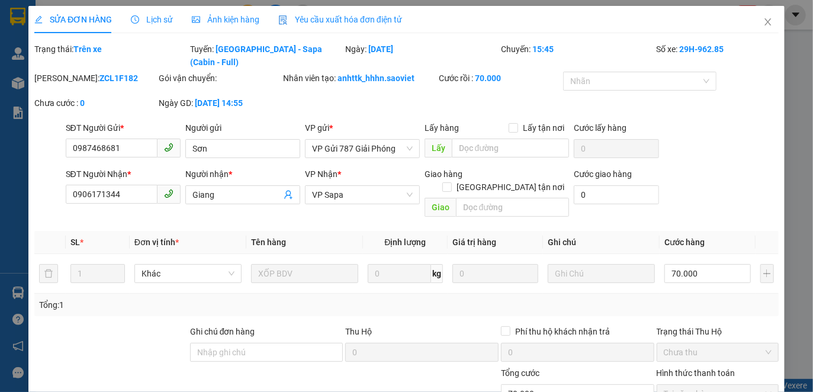
type input "0987468681"
type input "Sơn"
type input "0906171344"
type input "Giang"
type input "0"
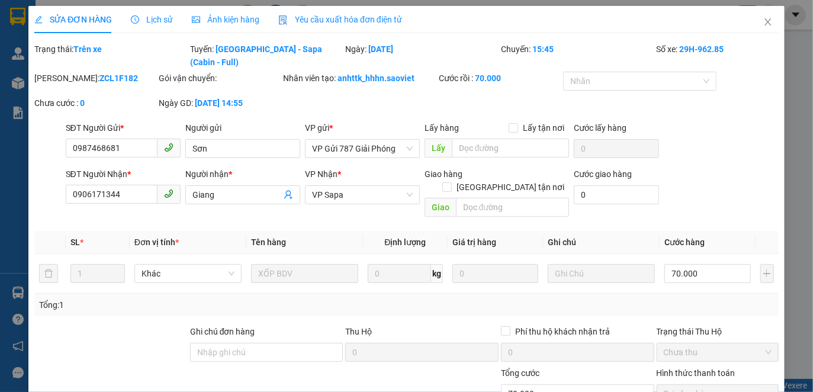
type input "70.000"
click at [306, 20] on span "Yêu cầu xuất hóa đơn điện tử" at bounding box center [340, 19] width 124 height 9
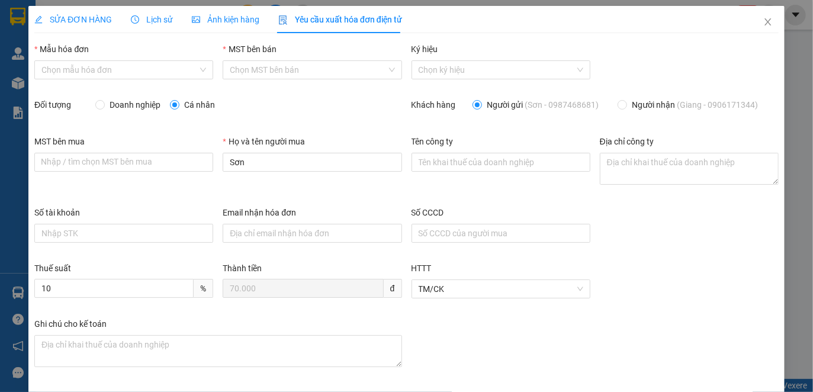
click at [155, 11] on div "Lịch sử" at bounding box center [152, 19] width 42 height 27
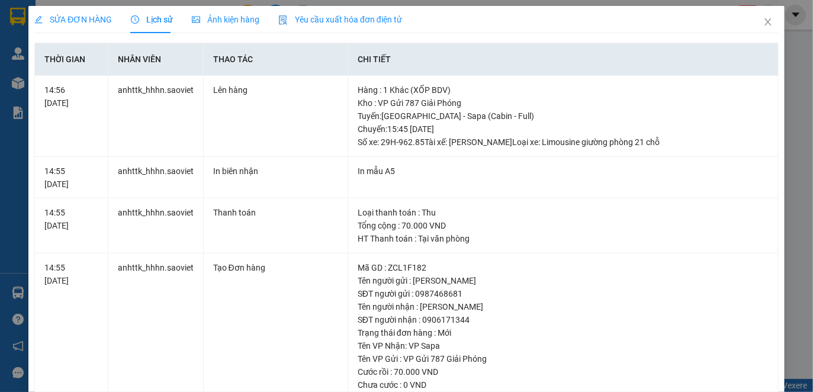
click at [354, 17] on span "Yêu cầu xuất hóa đơn điện tử" at bounding box center [340, 19] width 124 height 9
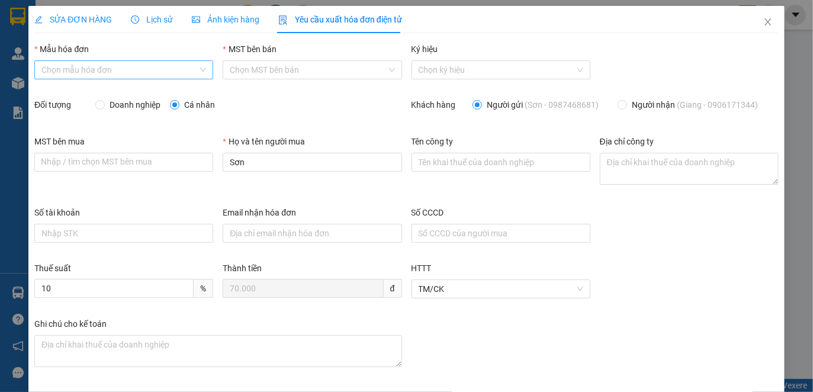
click at [159, 63] on input "Mẫu hóa đơn" at bounding box center [119, 70] width 156 height 18
click at [135, 93] on div "1C25MYY (Chi nhánh)" at bounding box center [122, 93] width 162 height 13
type input "8"
click at [120, 106] on span "Doanh nghiệp" at bounding box center [135, 104] width 60 height 13
click at [104, 106] on input "Doanh nghiệp" at bounding box center [99, 104] width 8 height 8
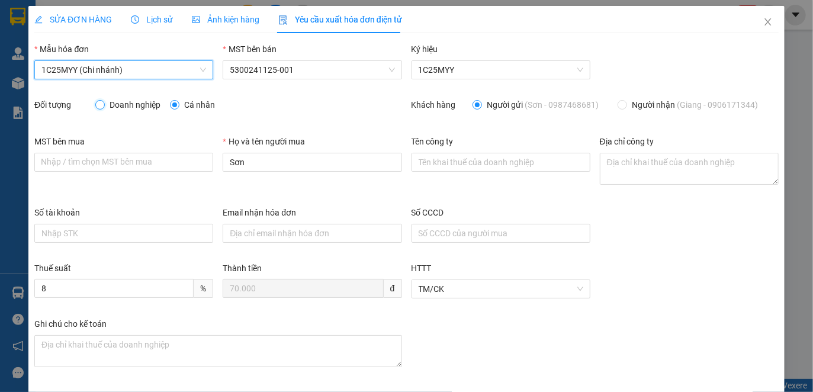
radio input "true"
radio input "false"
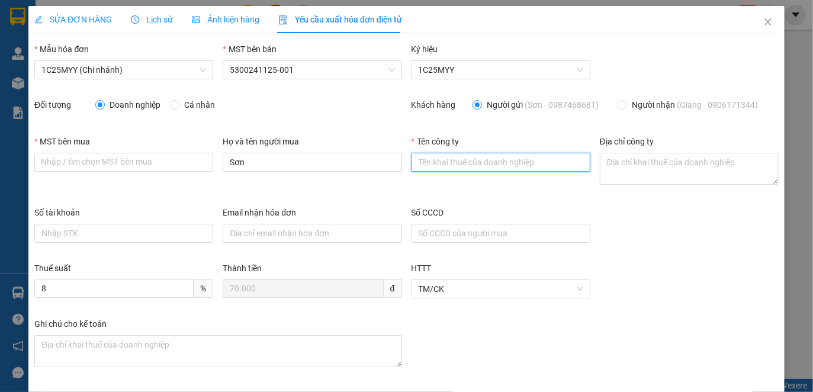
click at [468, 163] on input "Tên công ty" at bounding box center [500, 162] width 179 height 19
paste input "CÔNG TY CỔ PHẦN THƯƠNG MẠI THỰC PHẨM A&G MỸ TÍN"
type input "CÔNG TY CỔ PHẦN THƯƠNG MẠI THỰC PHẨM A&G MỸ TÍN"
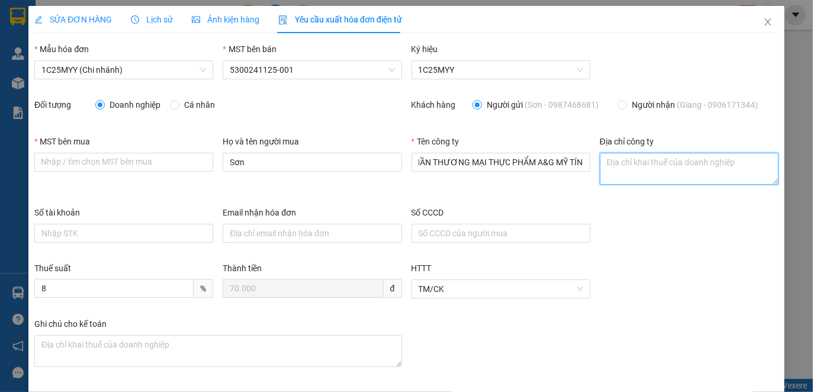
click at [640, 162] on textarea "Địa chỉ công ty" at bounding box center [689, 169] width 179 height 32
paste textarea "Số 59, khu TT công ty CP XDGT&TM 124 khu dân cư quốc lộ 1A, Xã [GEOGRAPHIC_DATA…"
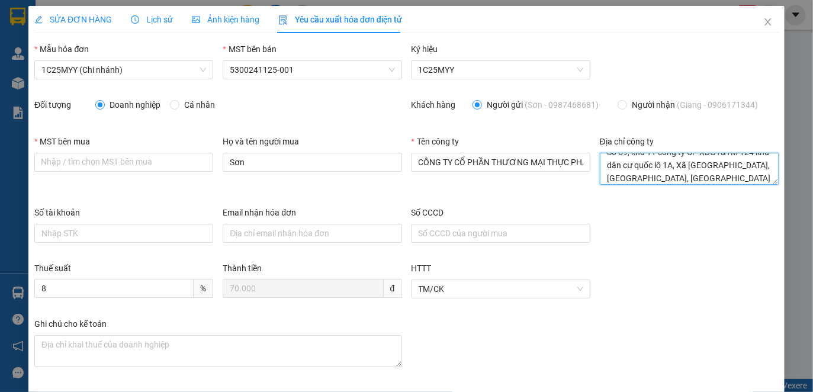
type textarea "Số 59, khu TT công ty CP XDGT&TM 124 khu dân cư quốc lộ 1A, Xã [GEOGRAPHIC_DATA…"
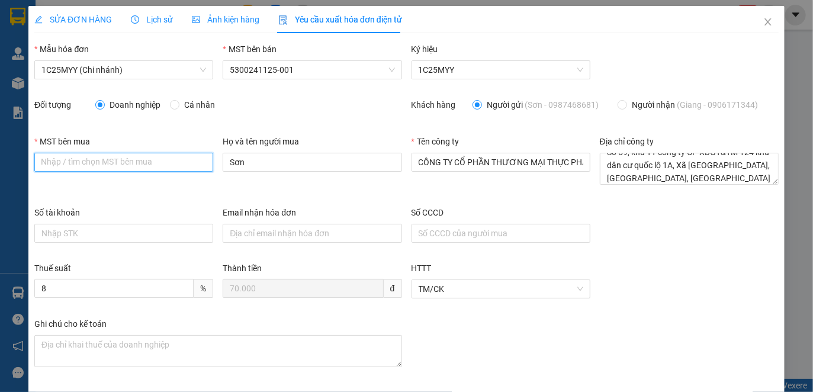
click at [164, 160] on input "MST bên mua" at bounding box center [123, 162] width 179 height 19
paste input "0108457391"
type input "0108457391"
drag, startPoint x: 276, startPoint y: 159, endPoint x: 189, endPoint y: 157, distance: 87.0
click at [189, 157] on div "MST bên mua 0108457391 0108457391 Họ và tên người mua Sơn Tên công ty CÔNG TY C…" at bounding box center [407, 170] width 754 height 71
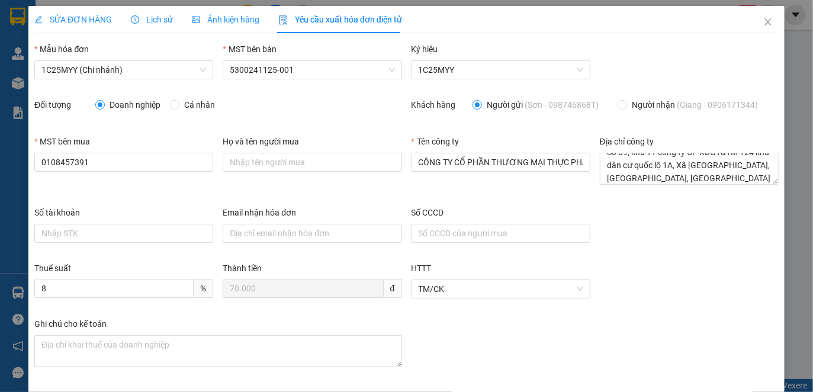
click at [665, 253] on div "Số tài khoản Email nhận hóa đơn Số CCCD" at bounding box center [407, 234] width 754 height 56
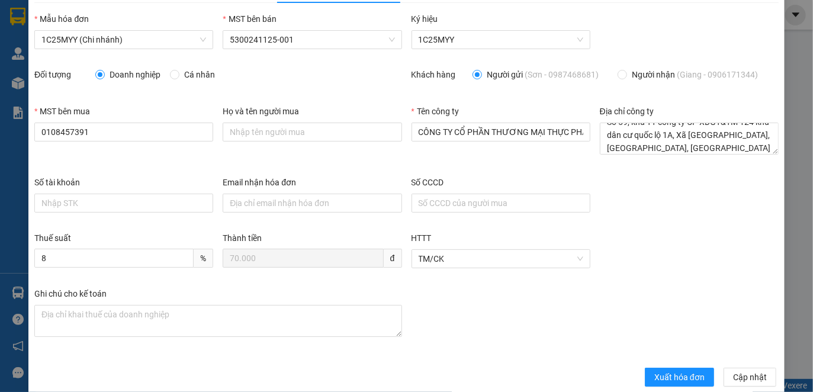
scroll to position [47, 0]
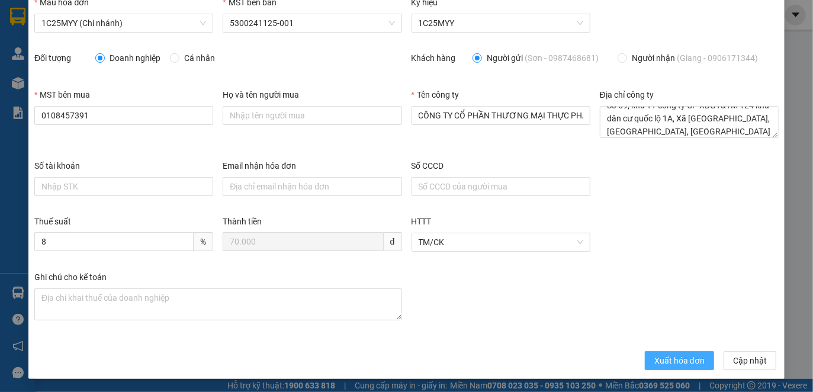
click at [667, 358] on span "Xuất hóa đơn" at bounding box center [679, 360] width 50 height 13
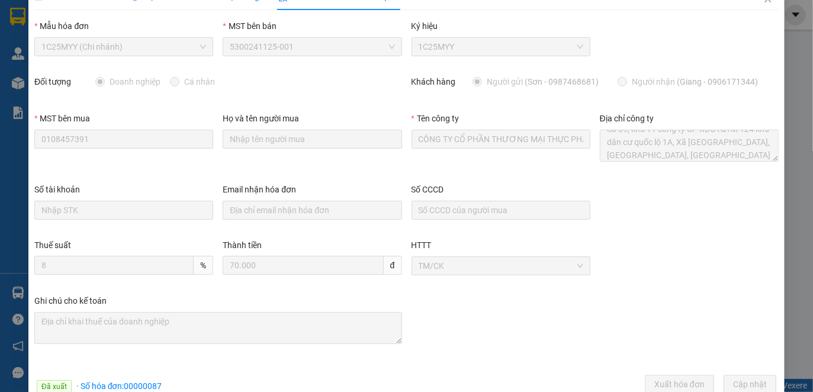
scroll to position [0, 0]
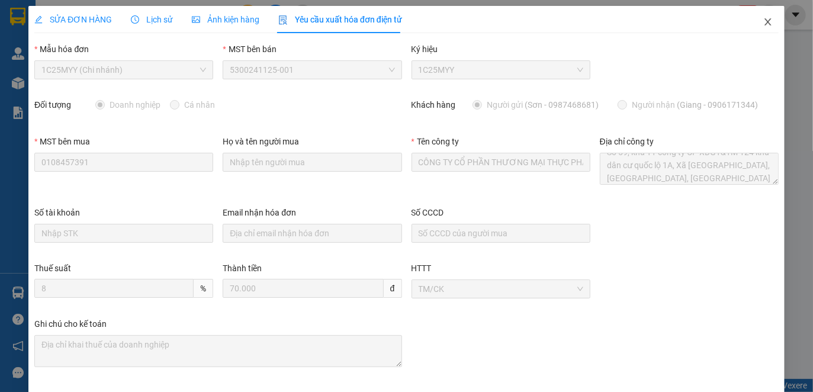
click at [763, 27] on icon "close" at bounding box center [767, 21] width 9 height 9
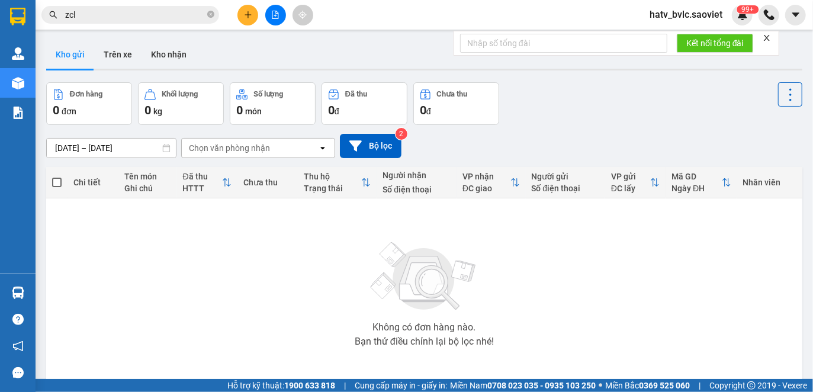
scroll to position [54, 0]
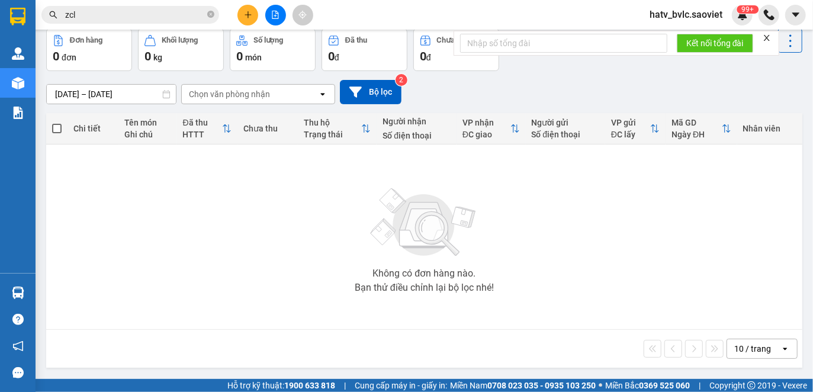
click at [770, 35] on icon "close" at bounding box center [766, 38] width 8 height 8
